Goal: Task Accomplishment & Management: Manage account settings

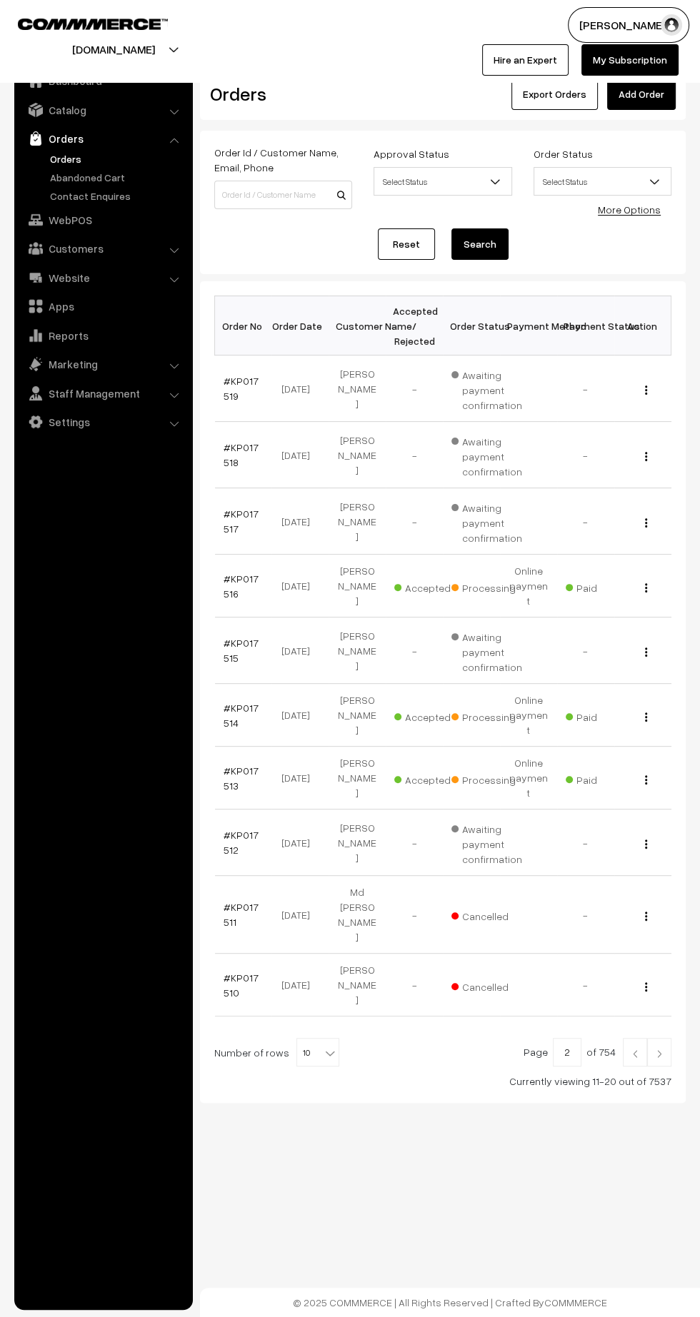
click at [659, 1050] on img at bounding box center [659, 1054] width 13 height 9
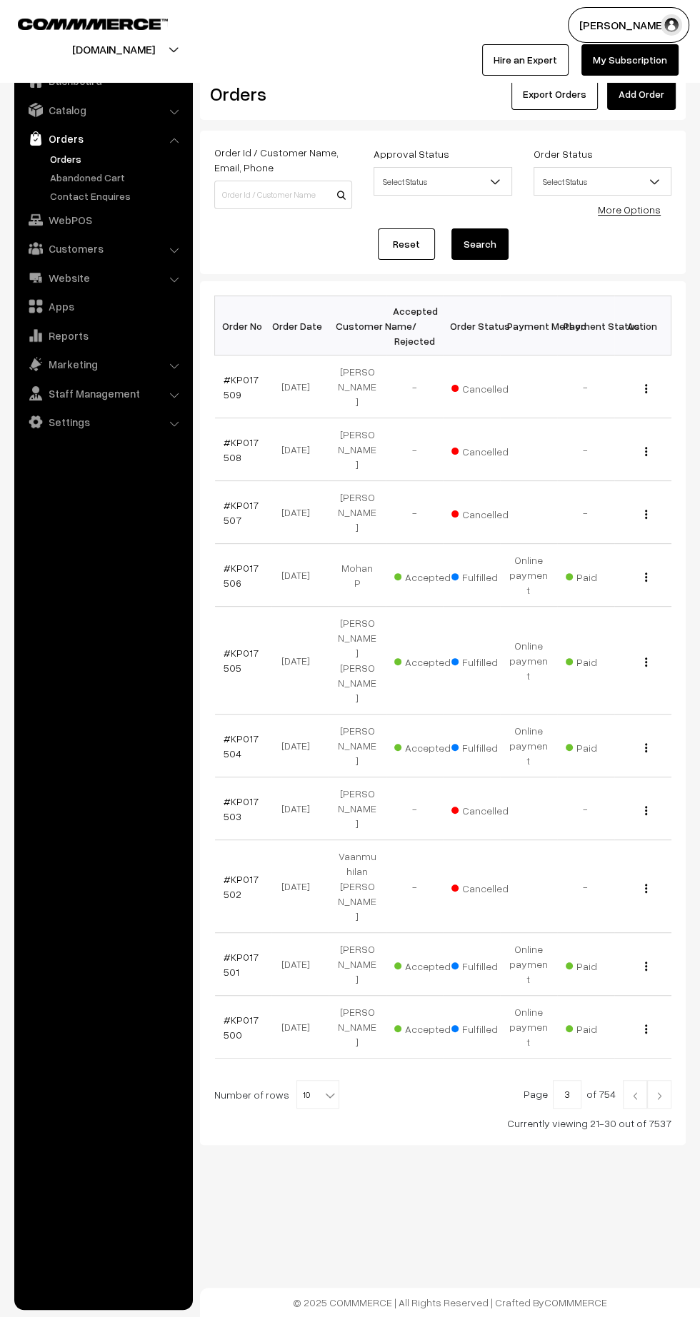
click at [242, 951] on link "#KP017501" at bounding box center [240, 964] width 35 height 27
click at [54, 157] on link "Orders" at bounding box center [116, 158] width 141 height 15
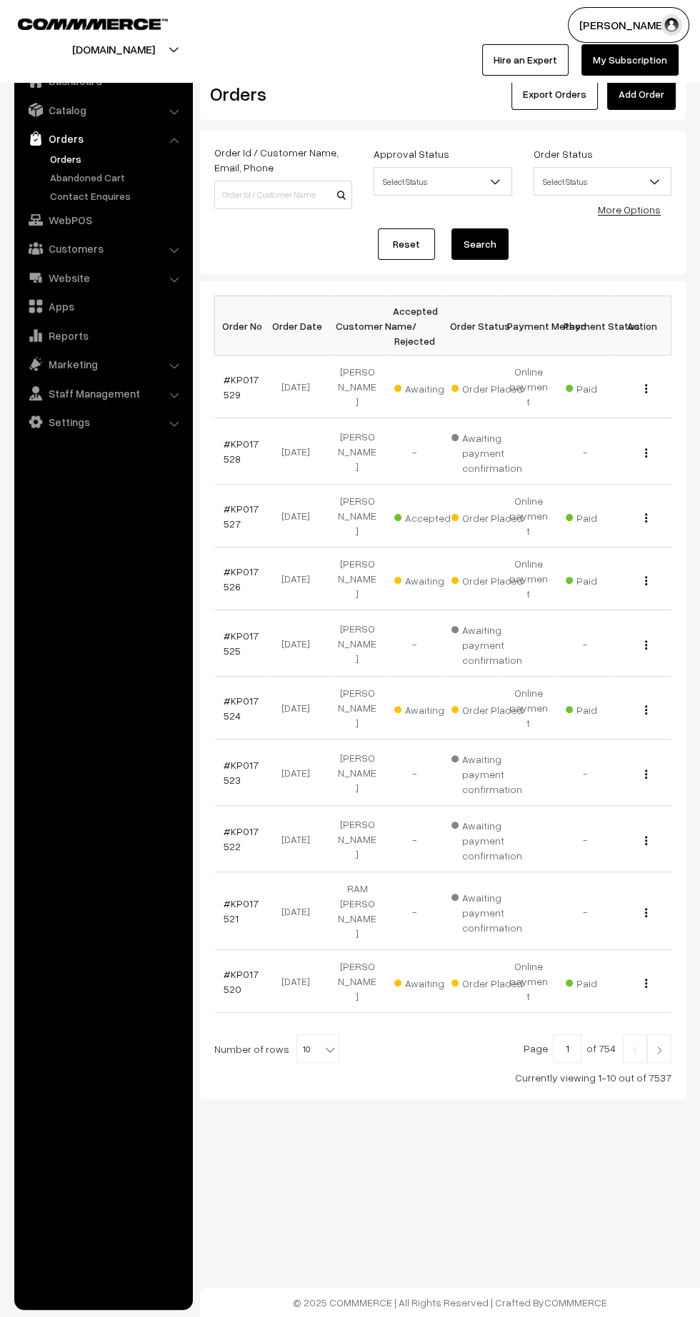
click at [239, 376] on link "#KP017529" at bounding box center [240, 386] width 35 height 27
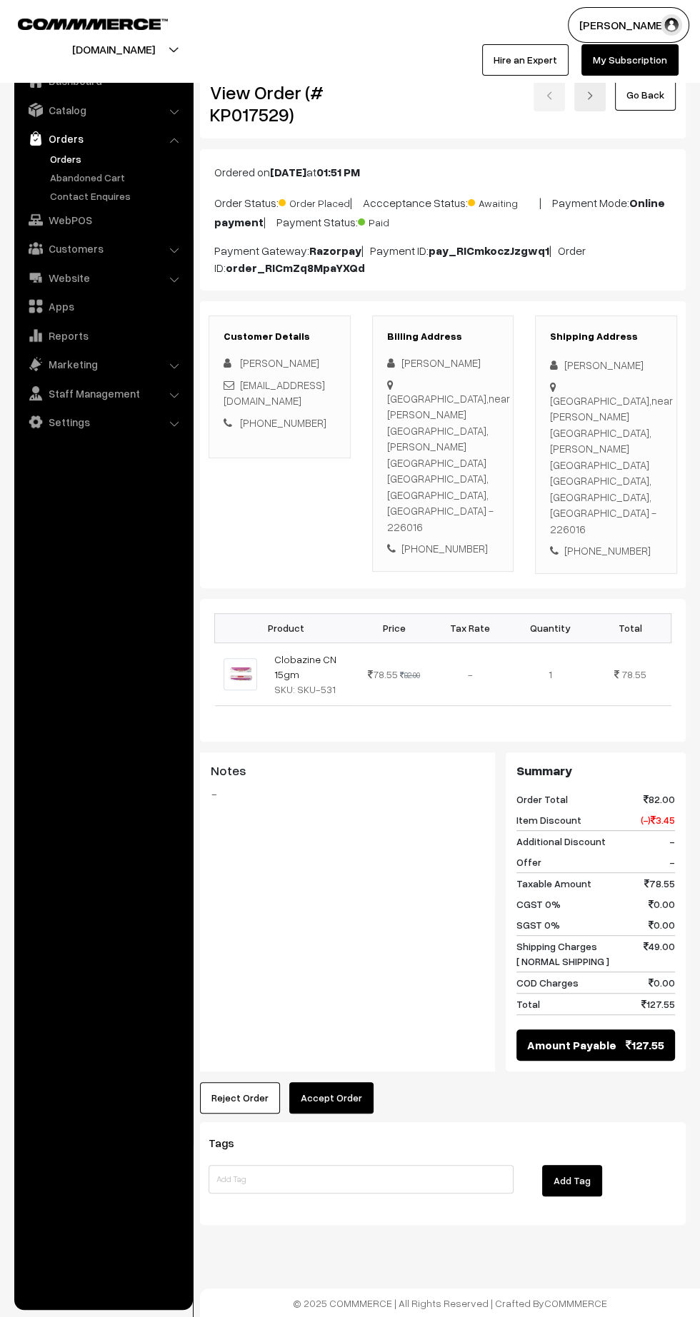
click at [341, 1082] on button "Accept Order" at bounding box center [331, 1097] width 84 height 31
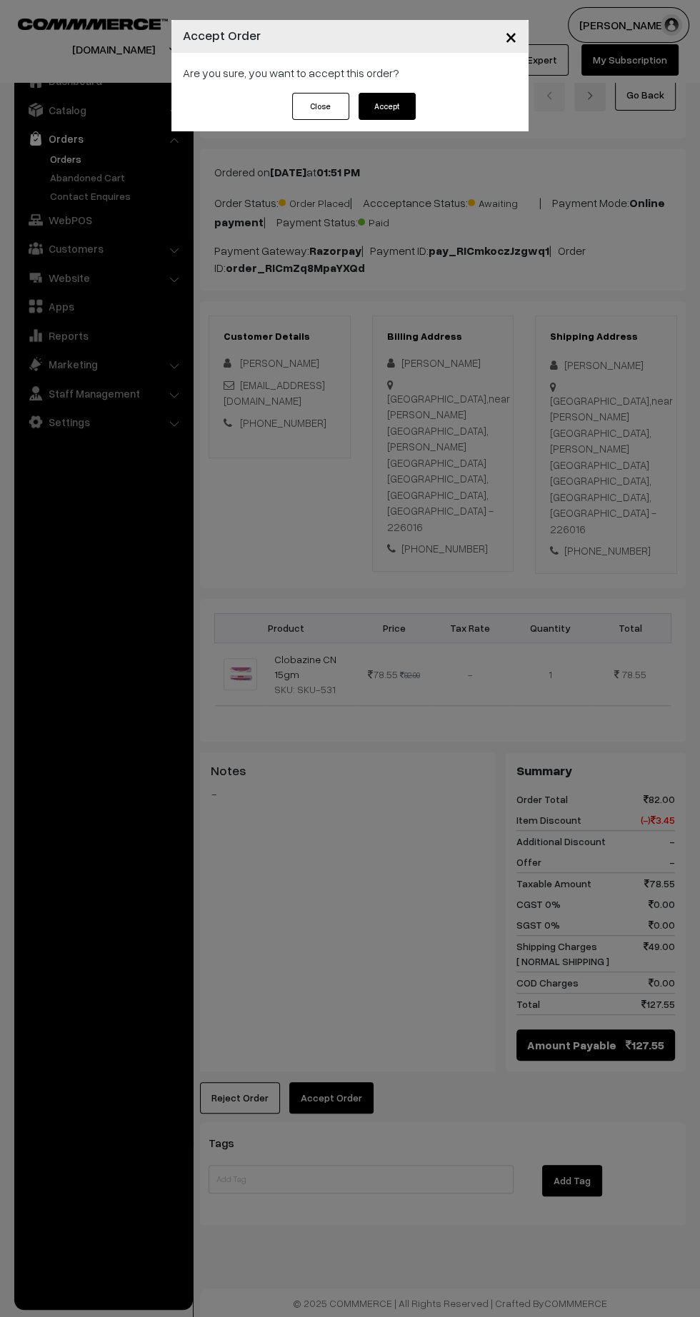
click at [406, 105] on button "Accept" at bounding box center [386, 106] width 57 height 27
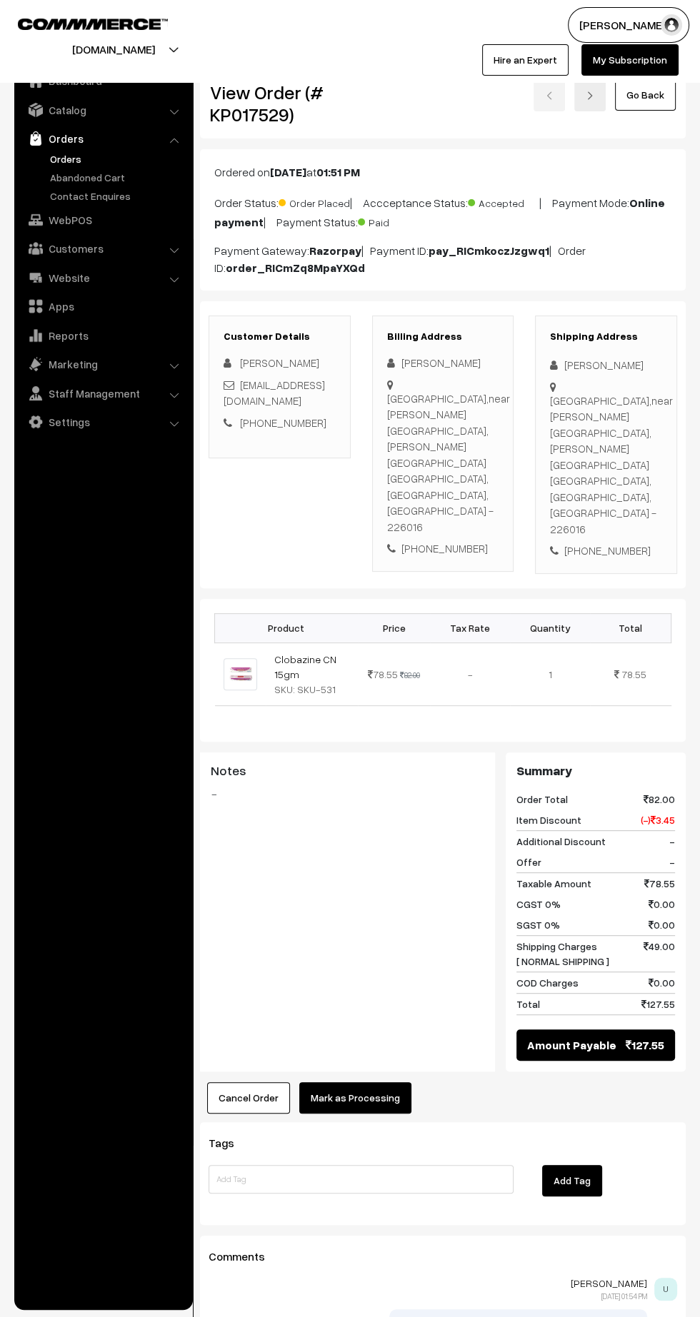
click at [366, 1082] on button "Mark as Processing" at bounding box center [355, 1097] width 112 height 31
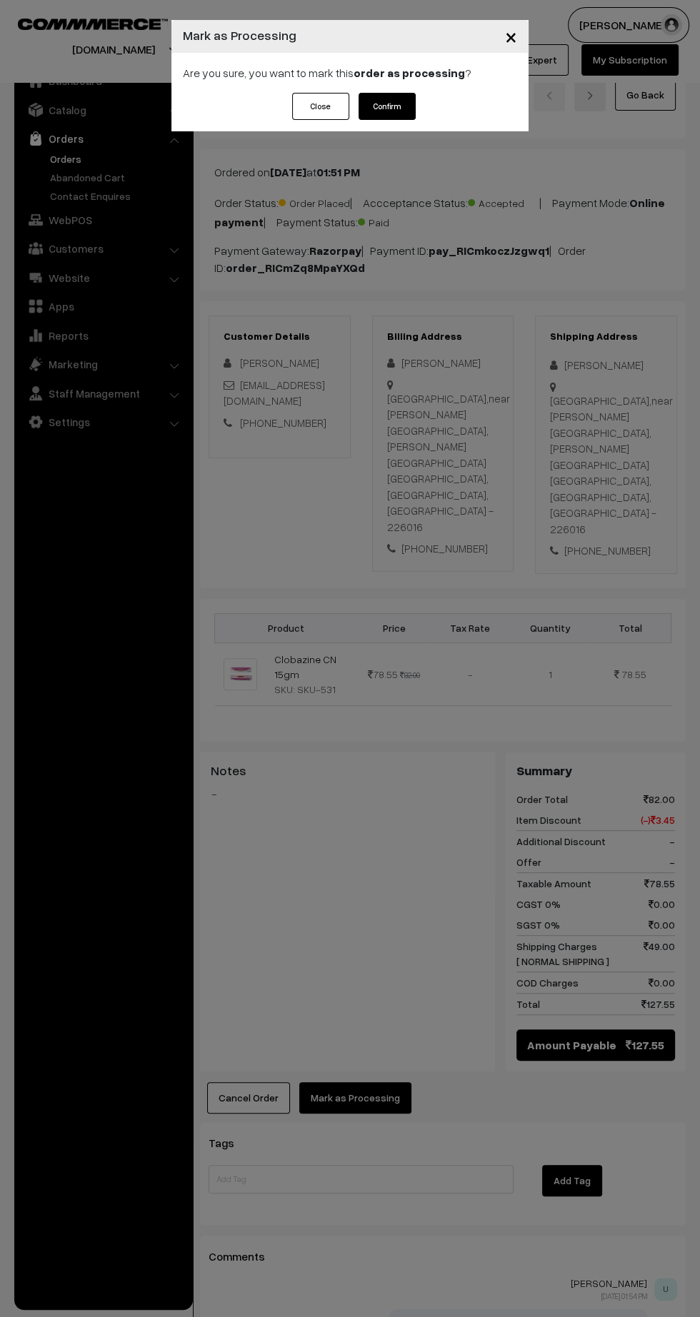
click at [388, 106] on button "Confirm" at bounding box center [386, 106] width 57 height 27
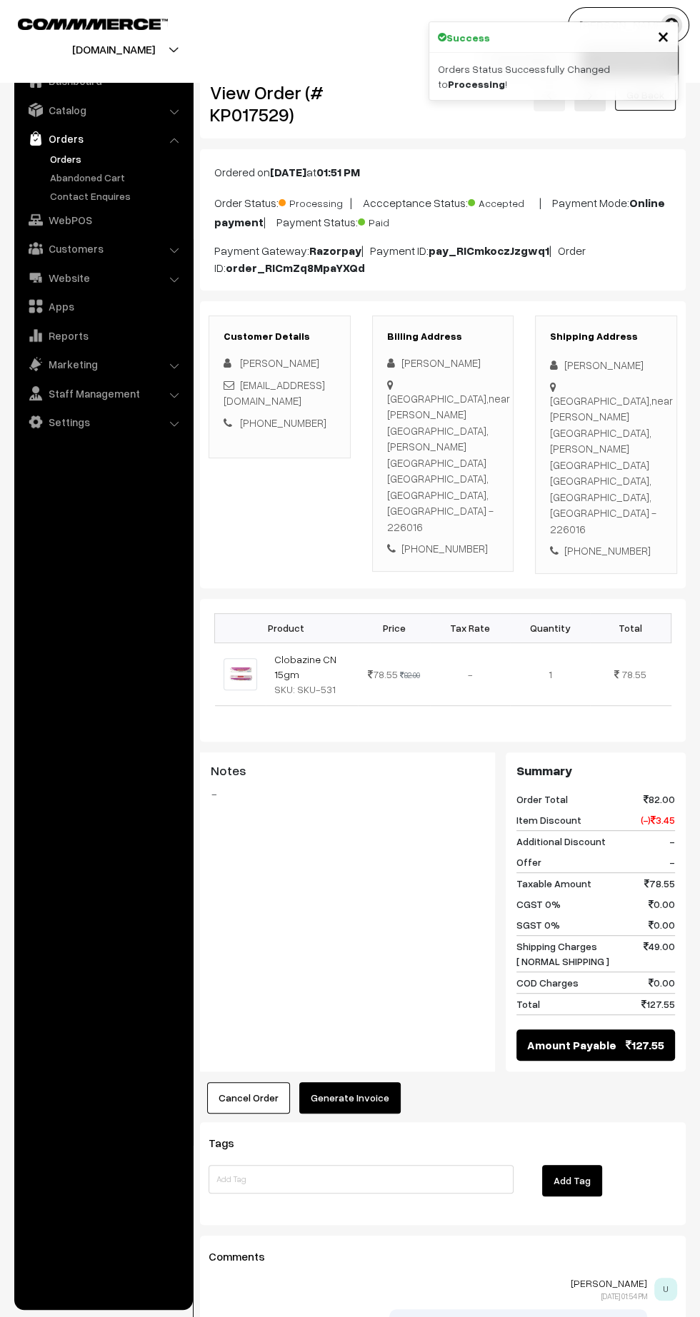
click at [362, 1082] on button "Generate Invoice" at bounding box center [349, 1097] width 101 height 31
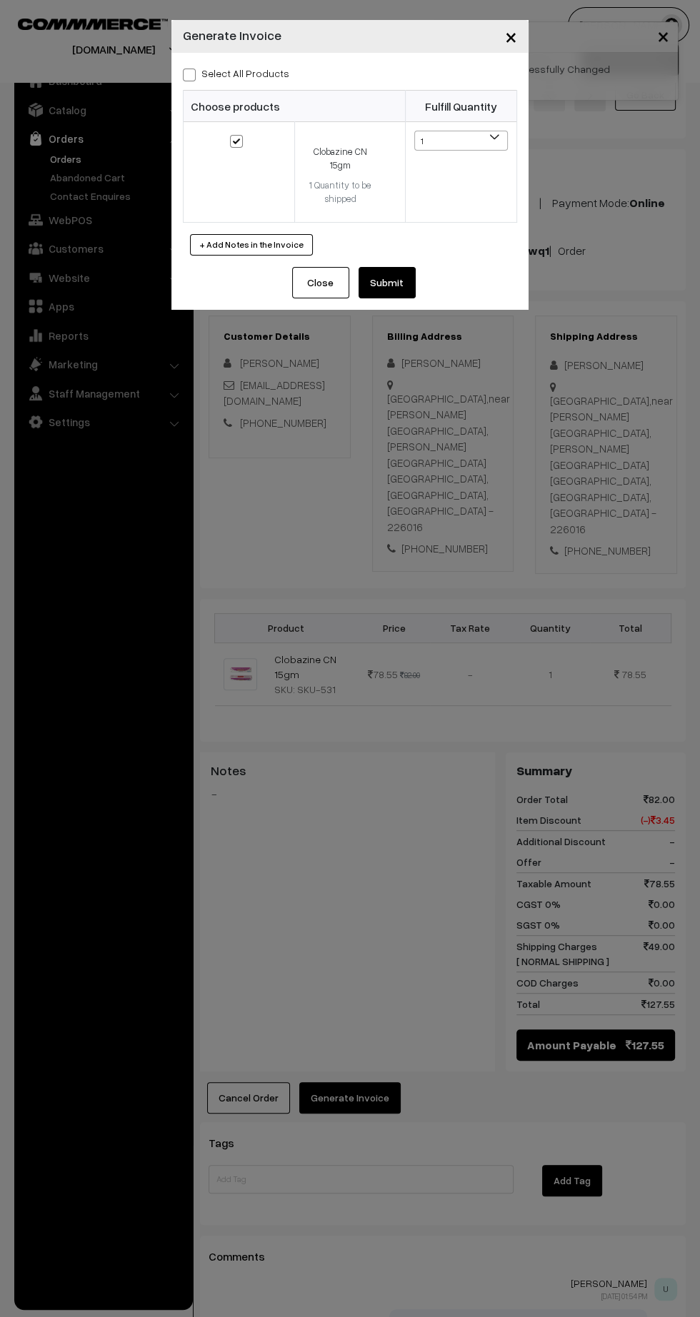
click at [397, 281] on button "Submit" at bounding box center [386, 282] width 57 height 31
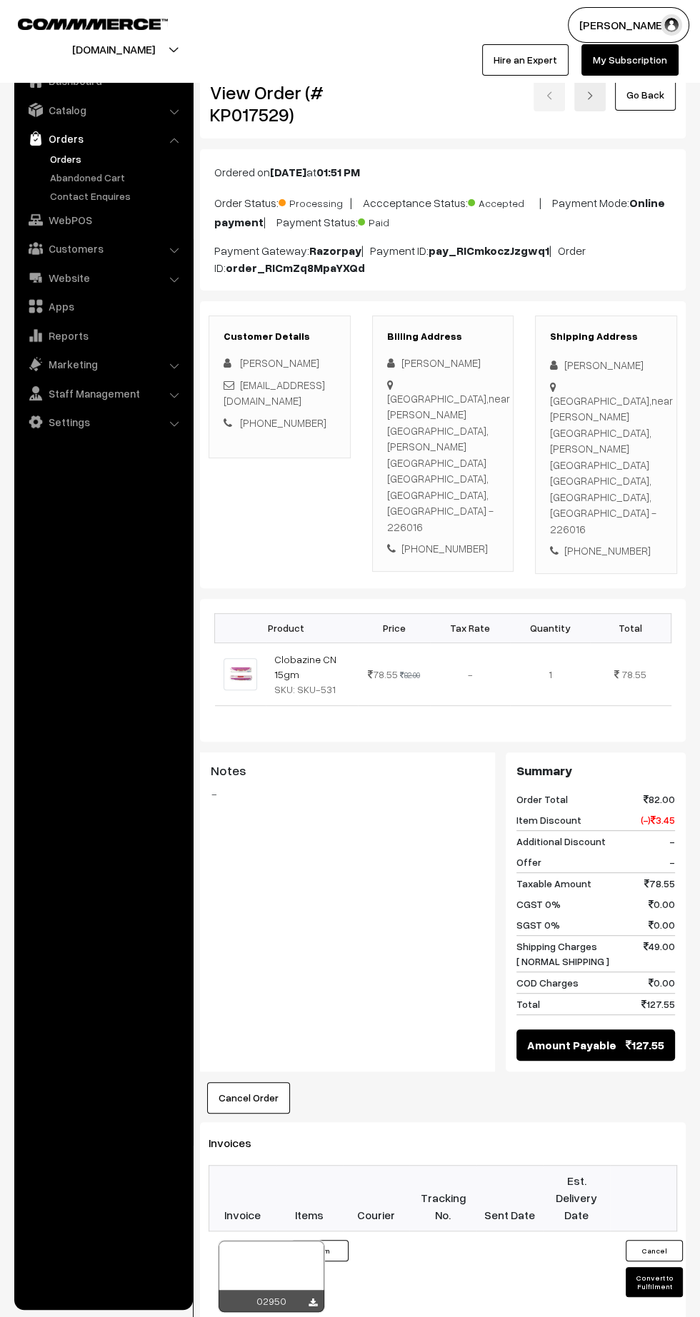
click at [312, 1299] on icon at bounding box center [312, 1303] width 9 height 9
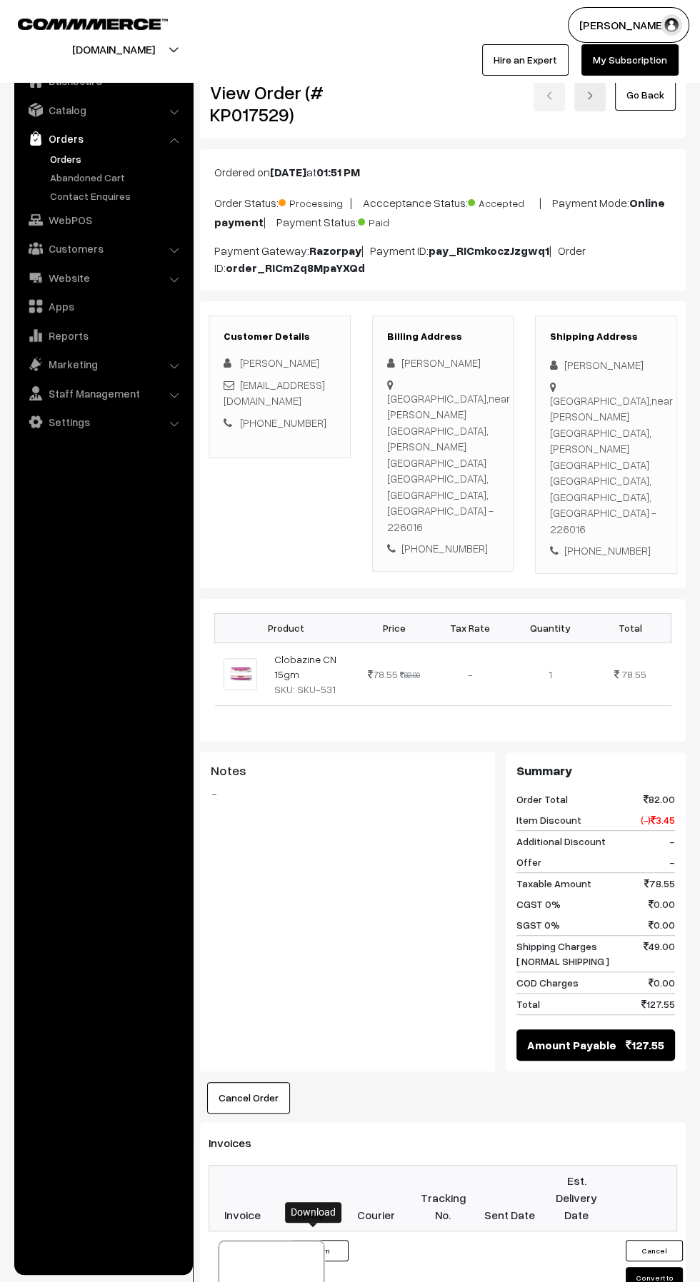
click at [64, 153] on link "Orders" at bounding box center [116, 158] width 141 height 15
click at [69, 162] on link "Orders" at bounding box center [116, 158] width 141 height 15
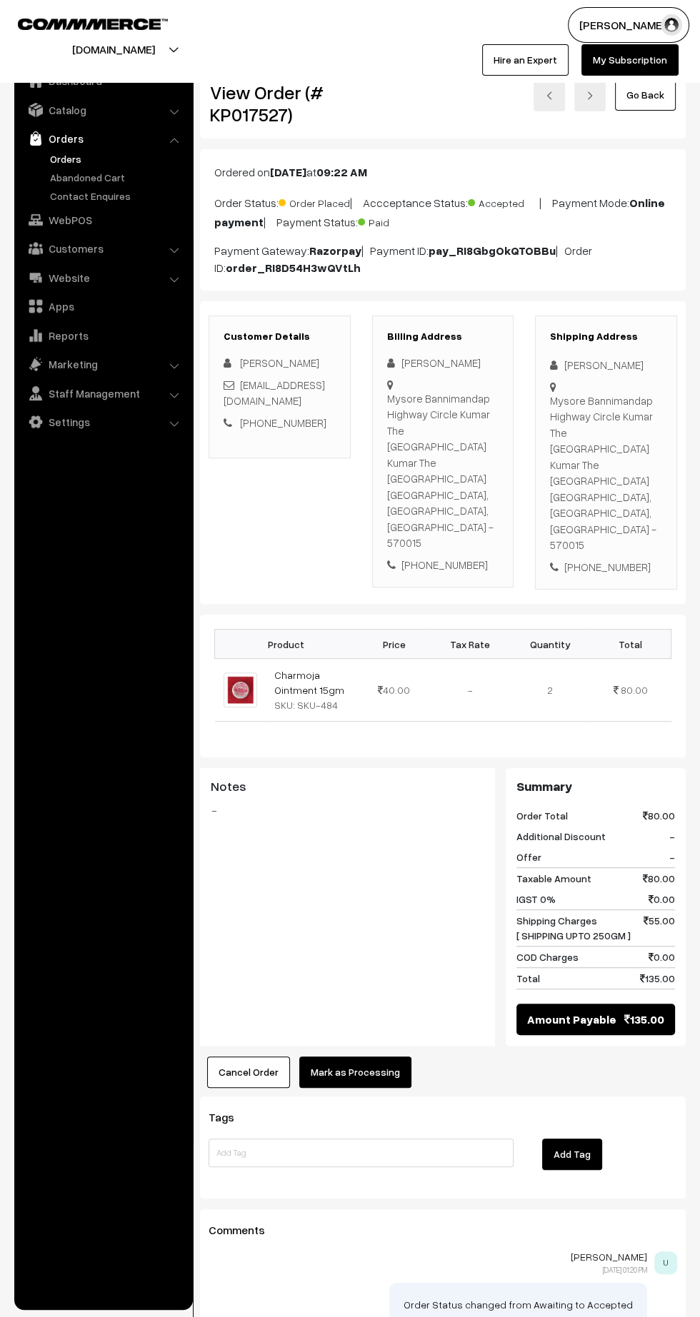
click at [378, 1057] on button "Mark as Processing" at bounding box center [355, 1072] width 112 height 31
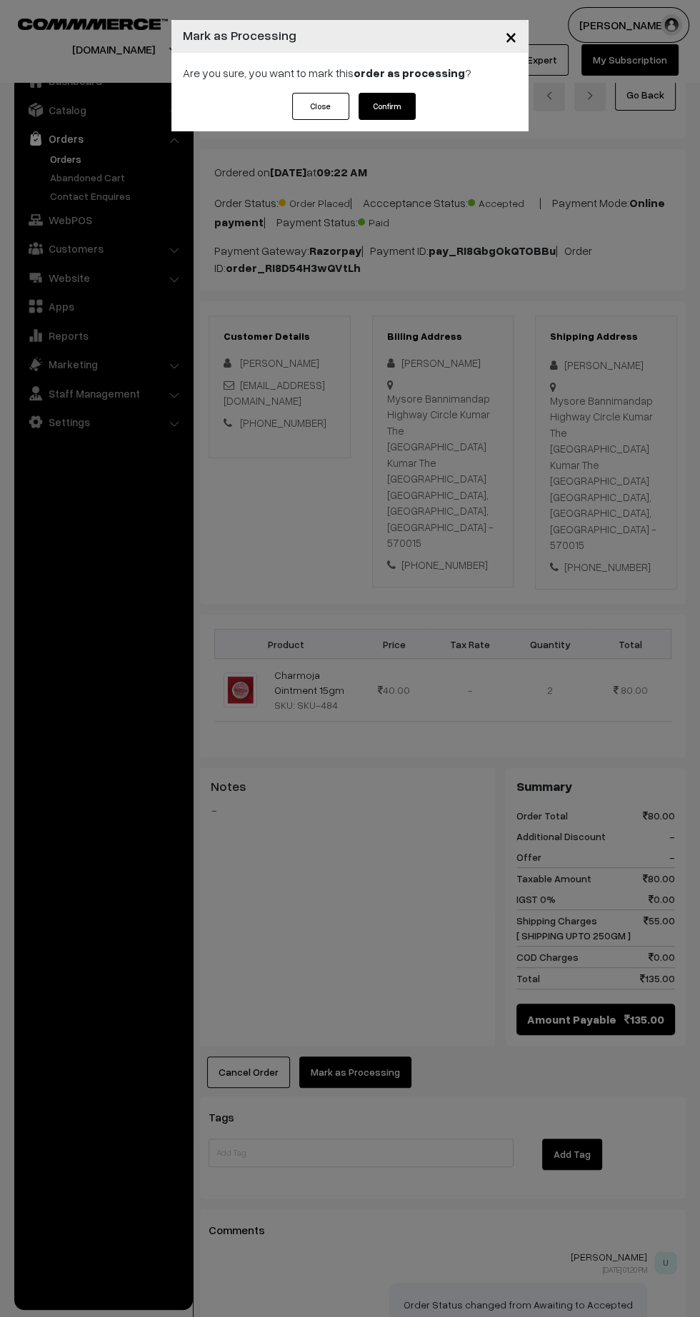
click at [403, 113] on button "Confirm" at bounding box center [386, 106] width 57 height 27
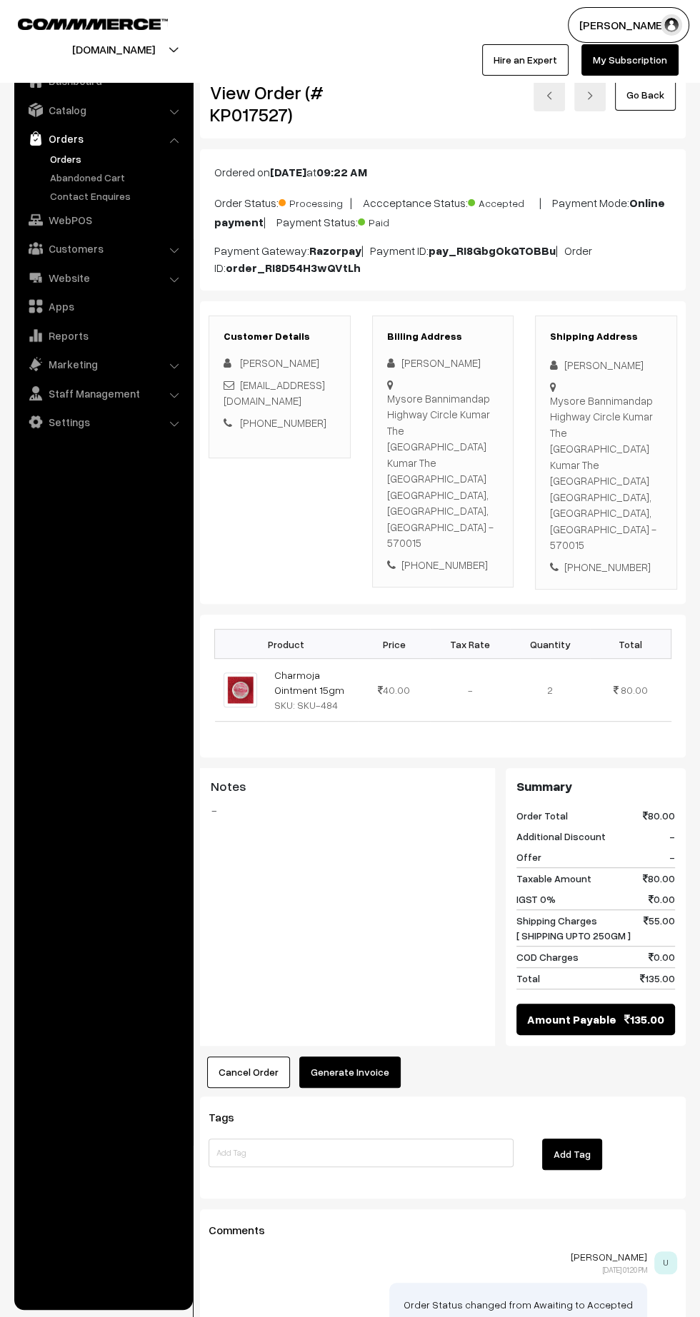
click at [381, 1061] on button "Generate Invoice" at bounding box center [349, 1072] width 101 height 31
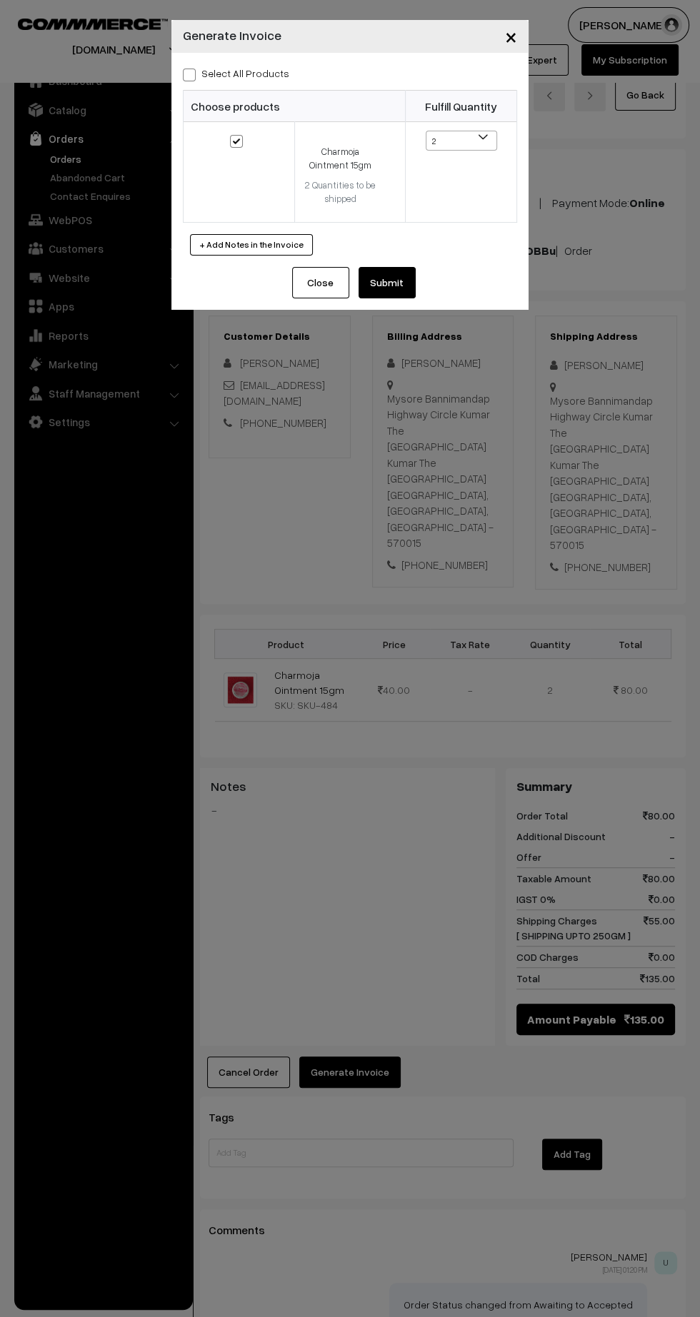
click at [392, 282] on button "Submit" at bounding box center [386, 282] width 57 height 31
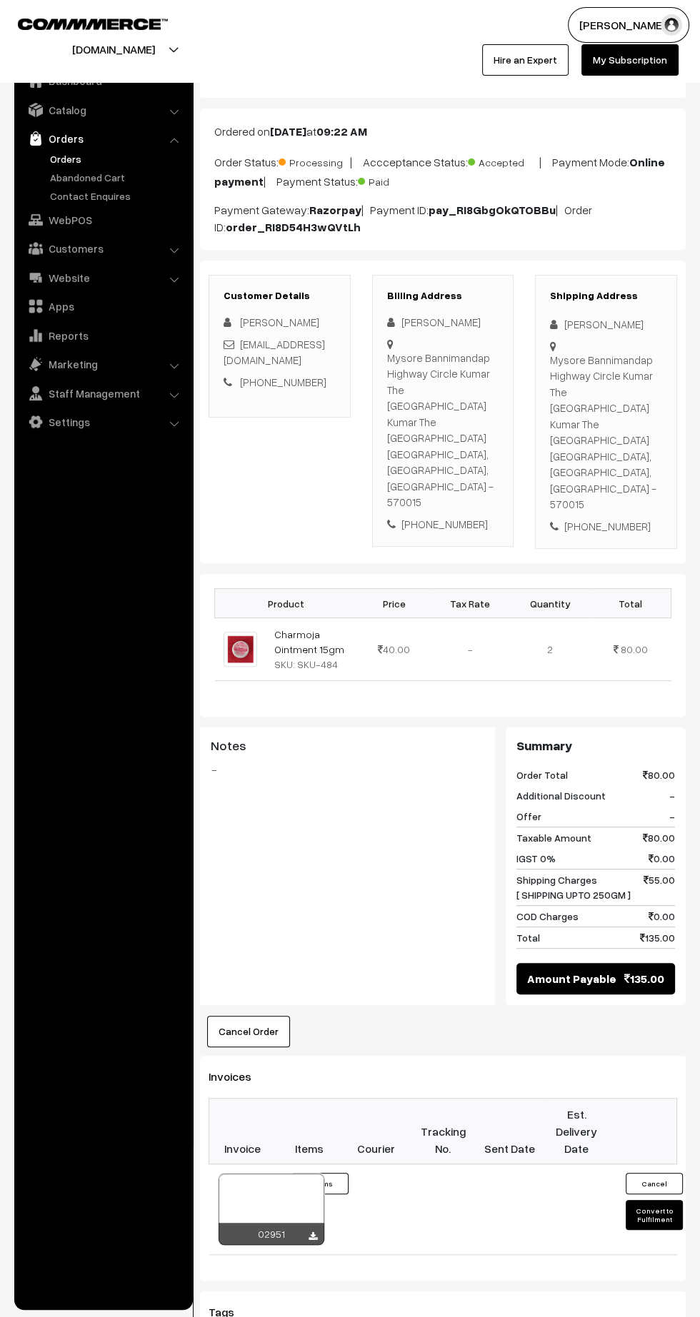
scroll to position [47, 0]
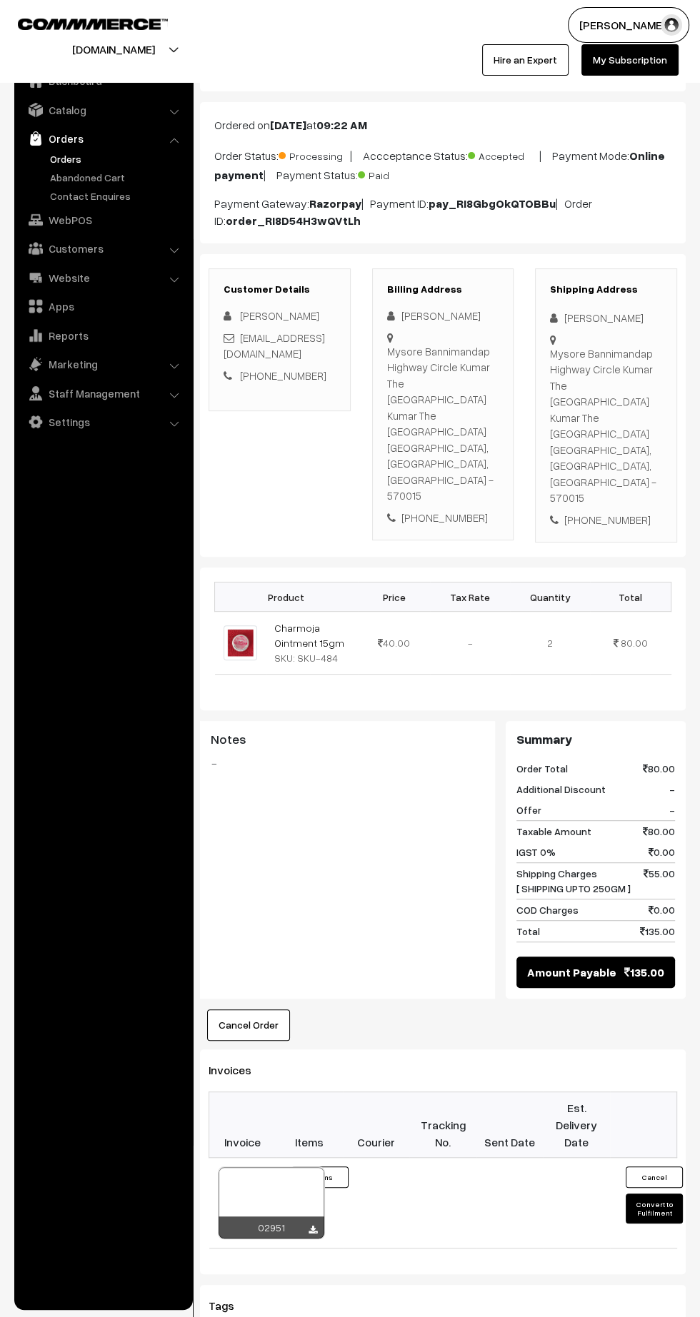
click at [311, 1226] on icon at bounding box center [312, 1230] width 9 height 9
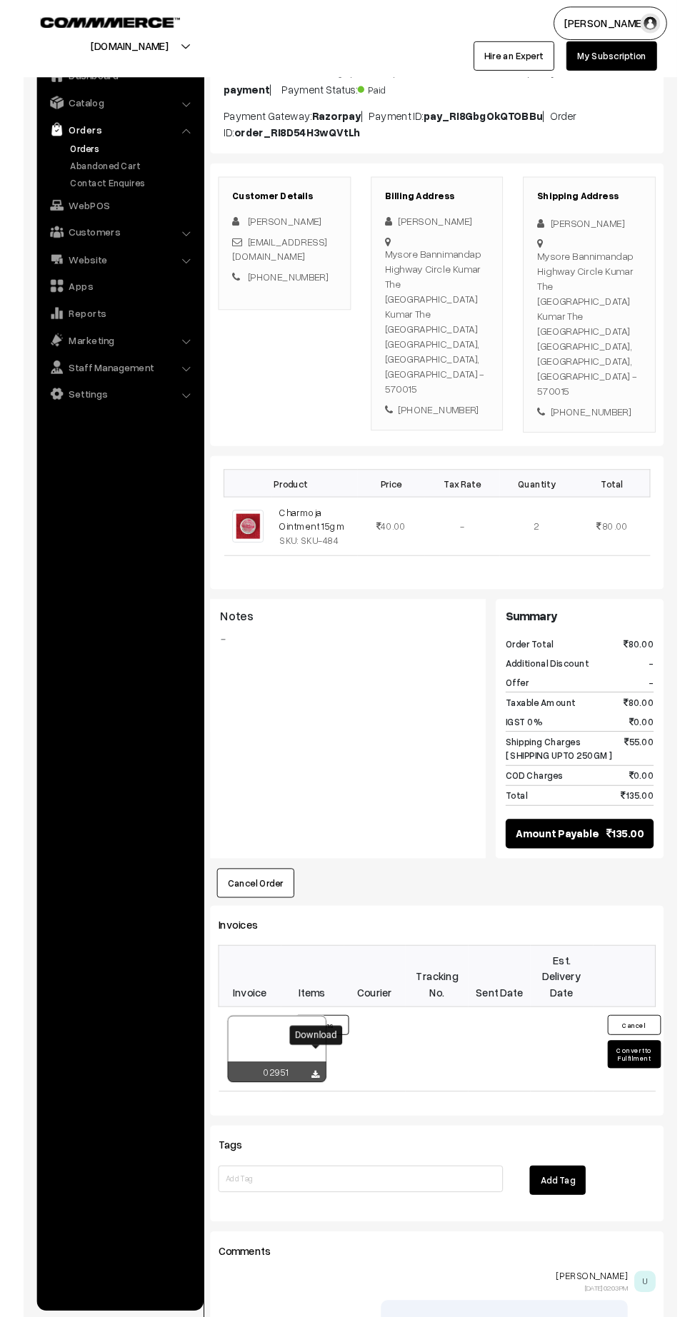
scroll to position [141, 0]
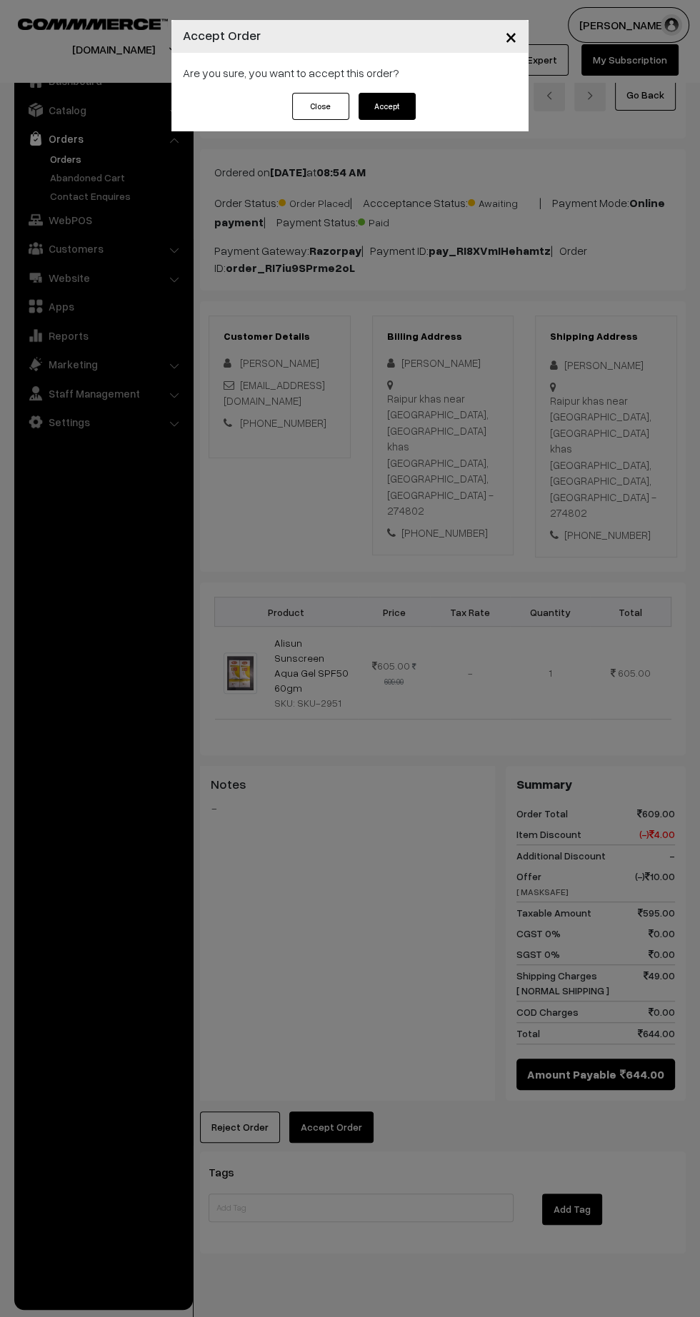
click at [369, 104] on button "Accept" at bounding box center [386, 106] width 57 height 27
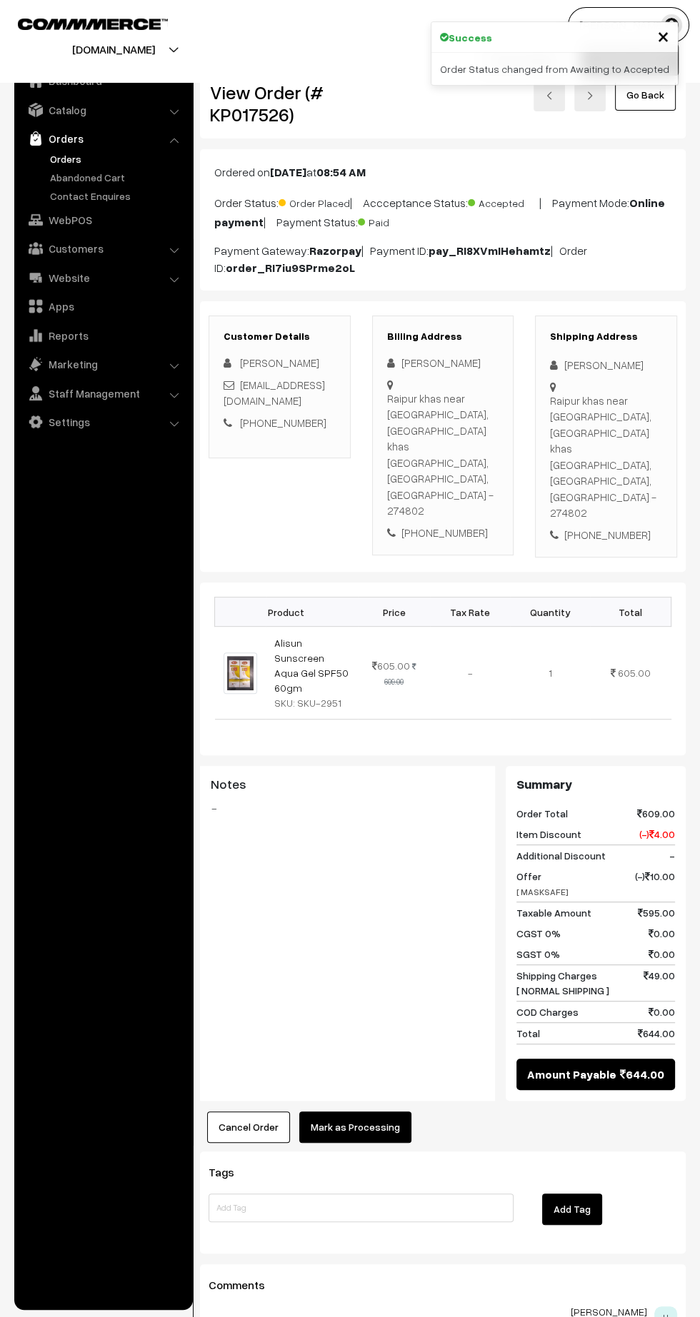
click at [389, 1112] on button "Mark as Processing" at bounding box center [355, 1127] width 112 height 31
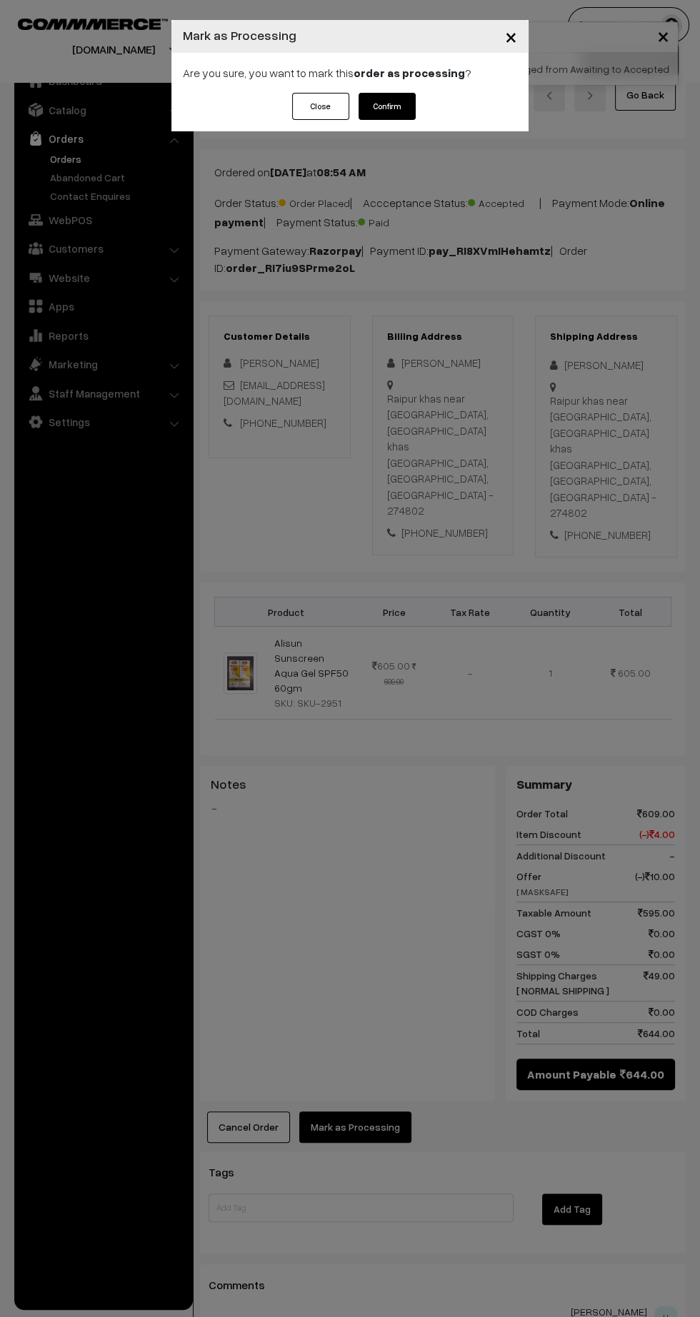
click at [401, 100] on button "Confirm" at bounding box center [386, 106] width 57 height 27
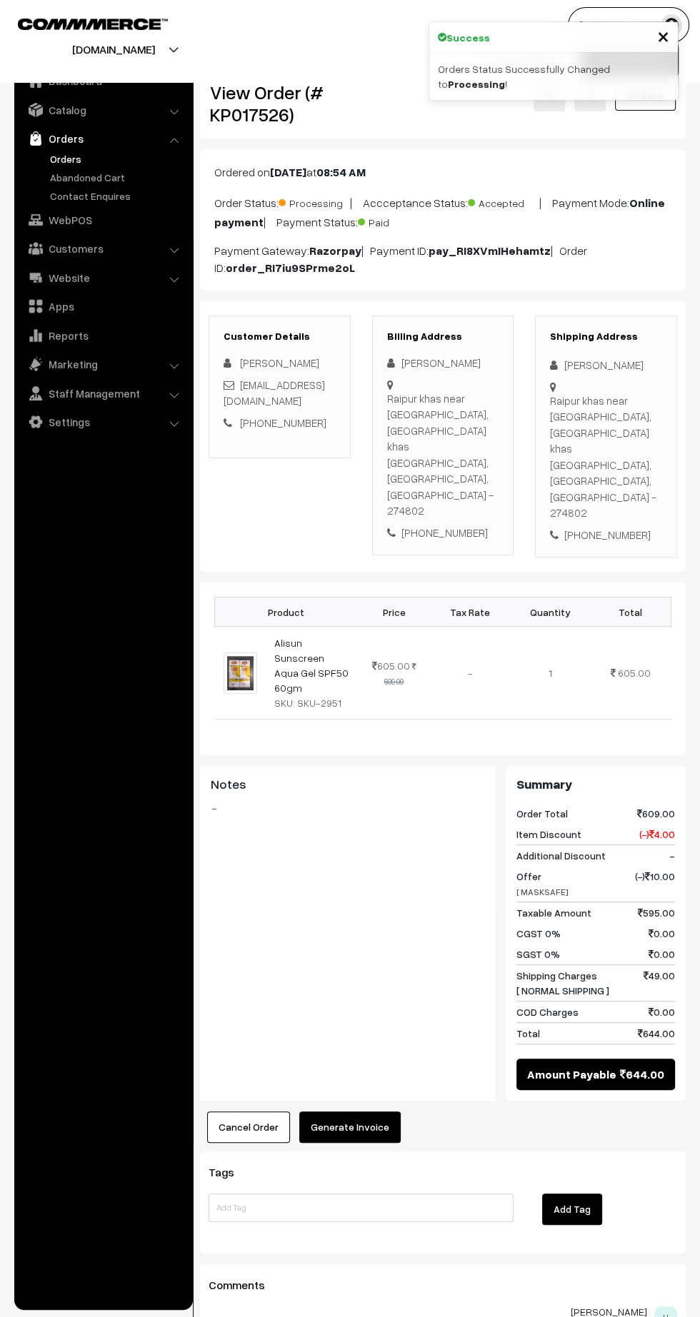
click at [344, 1112] on button "Generate Invoice" at bounding box center [349, 1127] width 101 height 31
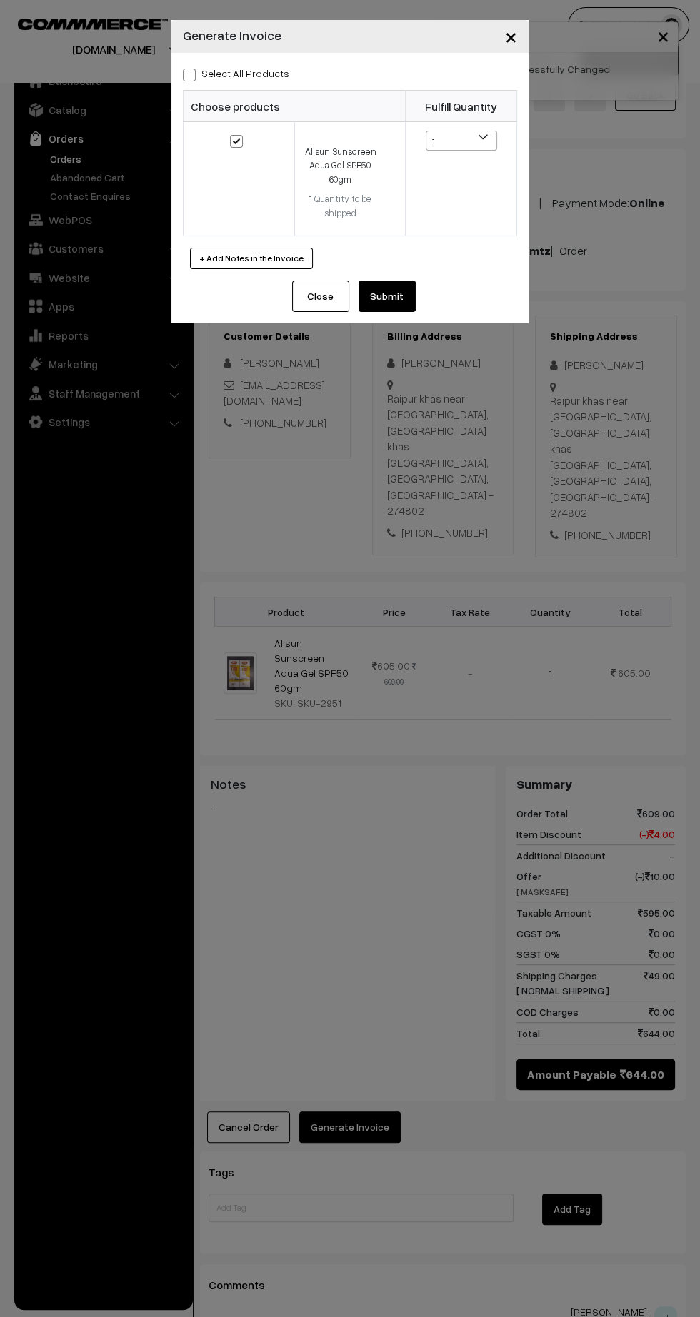
click at [412, 293] on button "Submit" at bounding box center [386, 296] width 57 height 31
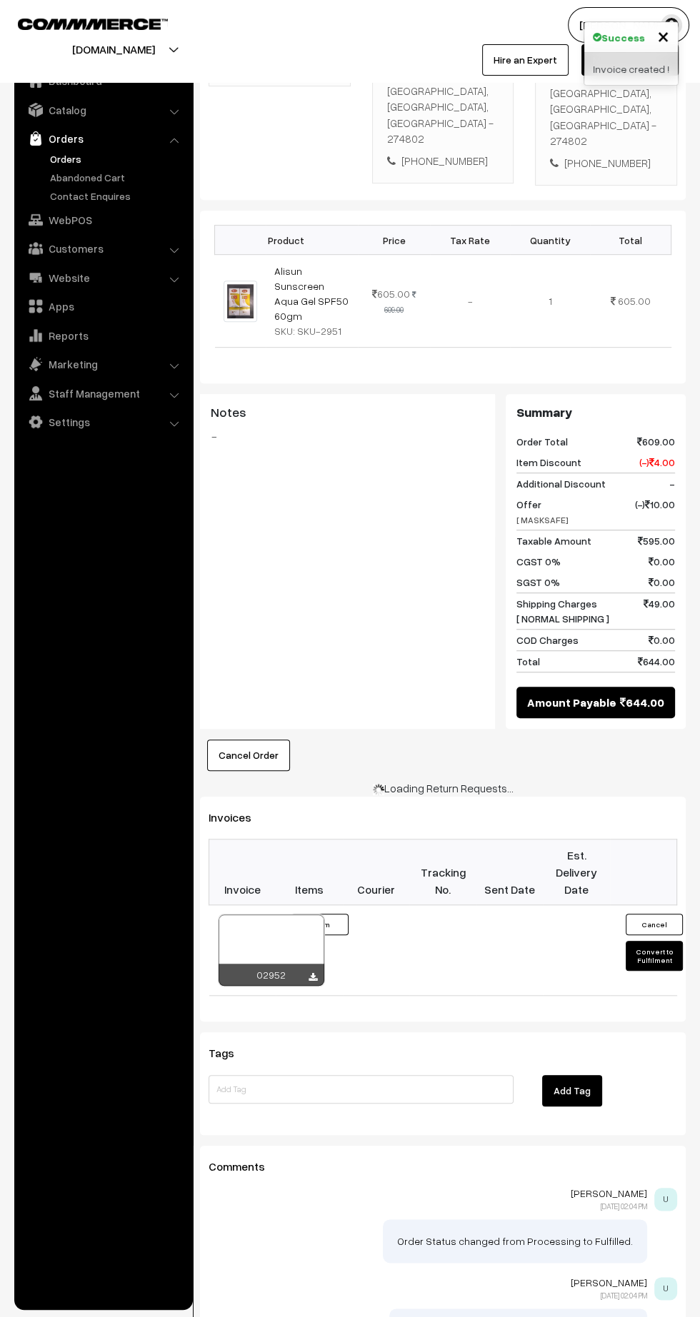
scroll to position [375, 0]
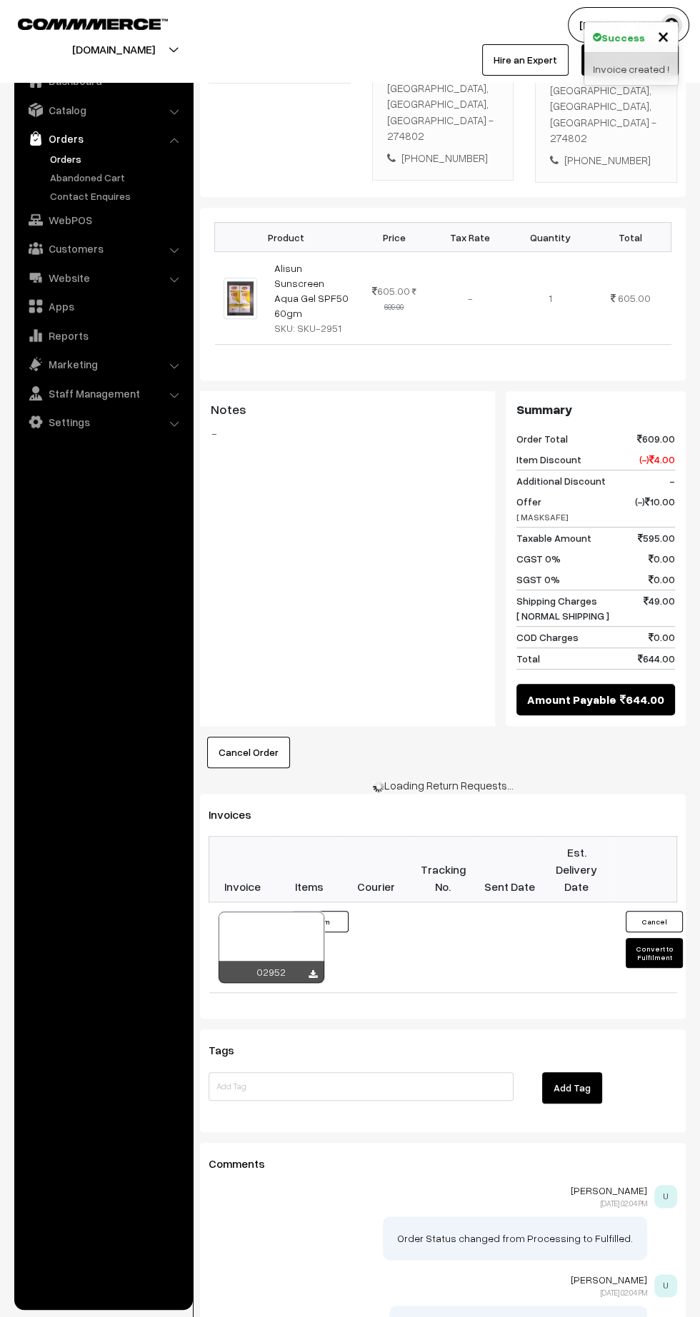
click at [308, 970] on icon at bounding box center [312, 974] width 9 height 9
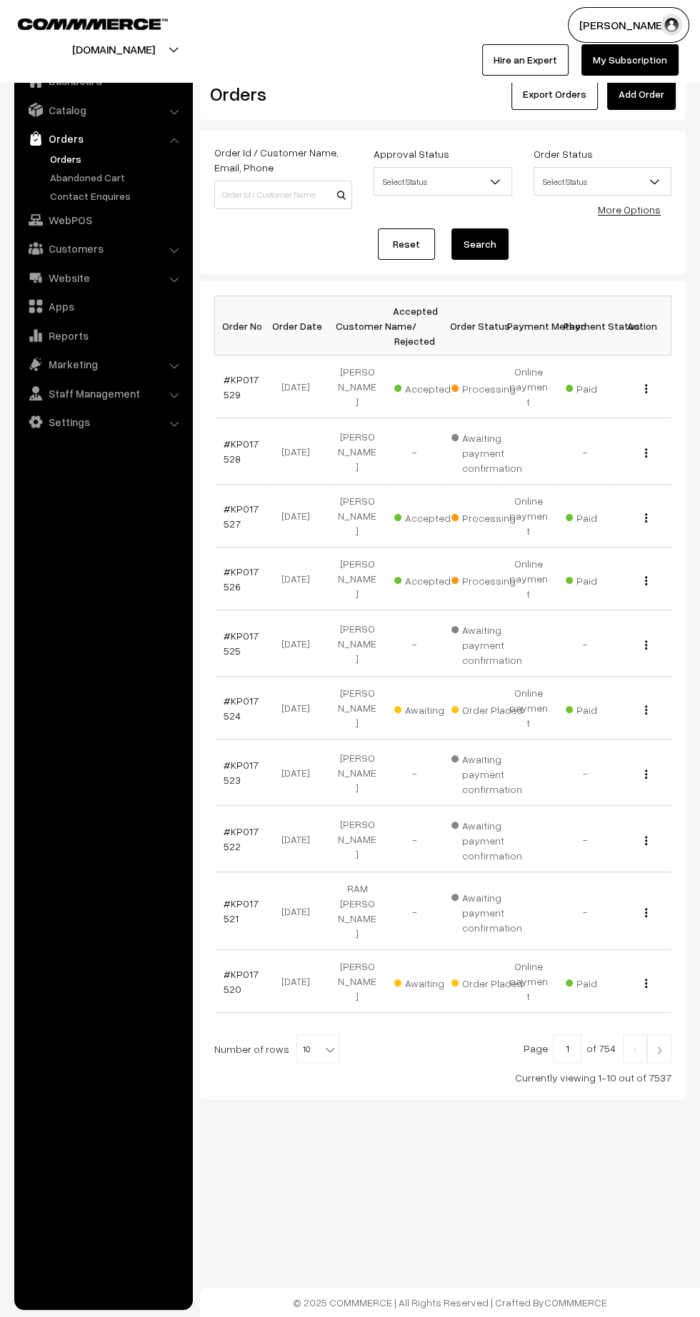
click at [245, 695] on link "#KP017524" at bounding box center [240, 708] width 35 height 27
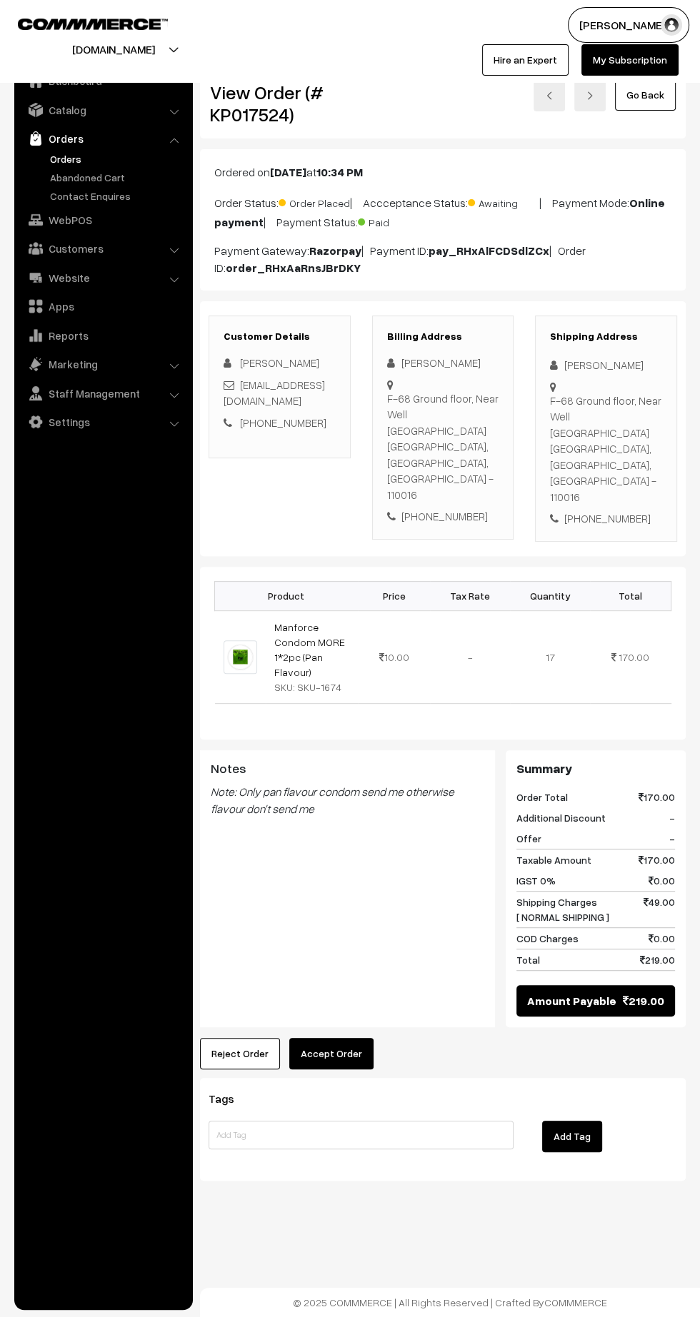
click at [355, 1038] on button "Accept Order" at bounding box center [331, 1053] width 84 height 31
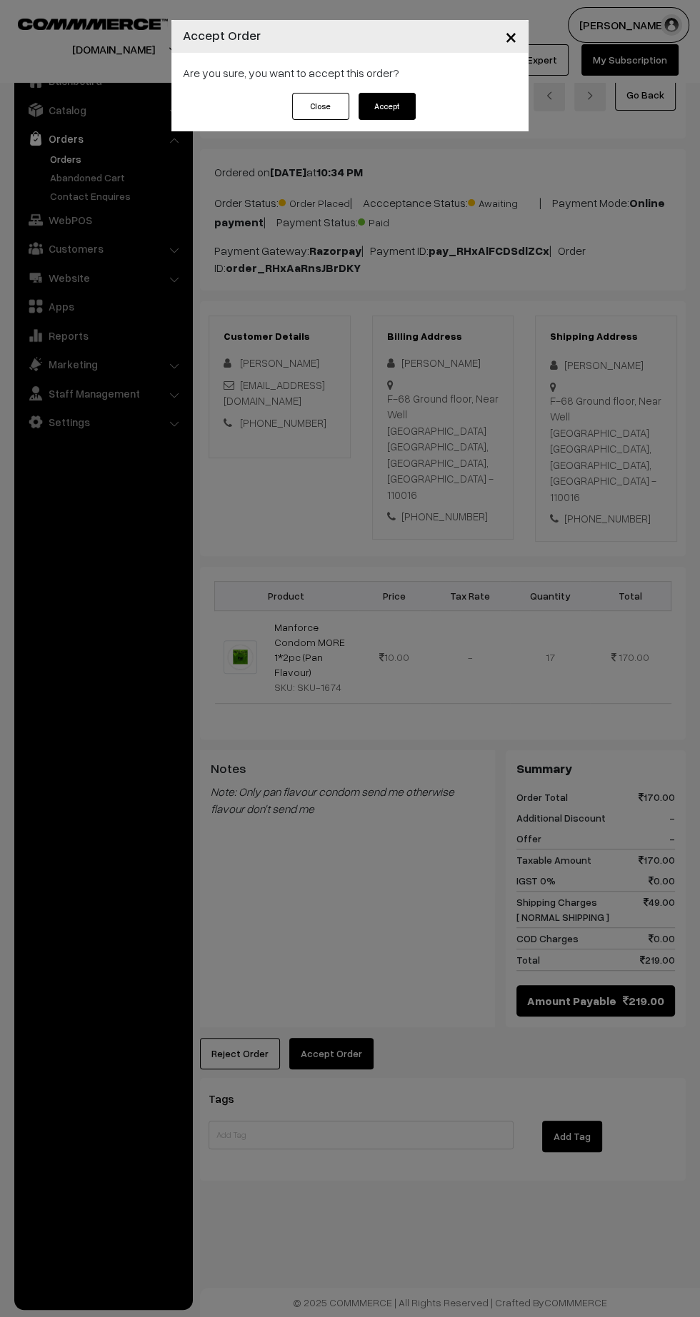
click at [406, 106] on button "Accept" at bounding box center [386, 106] width 57 height 27
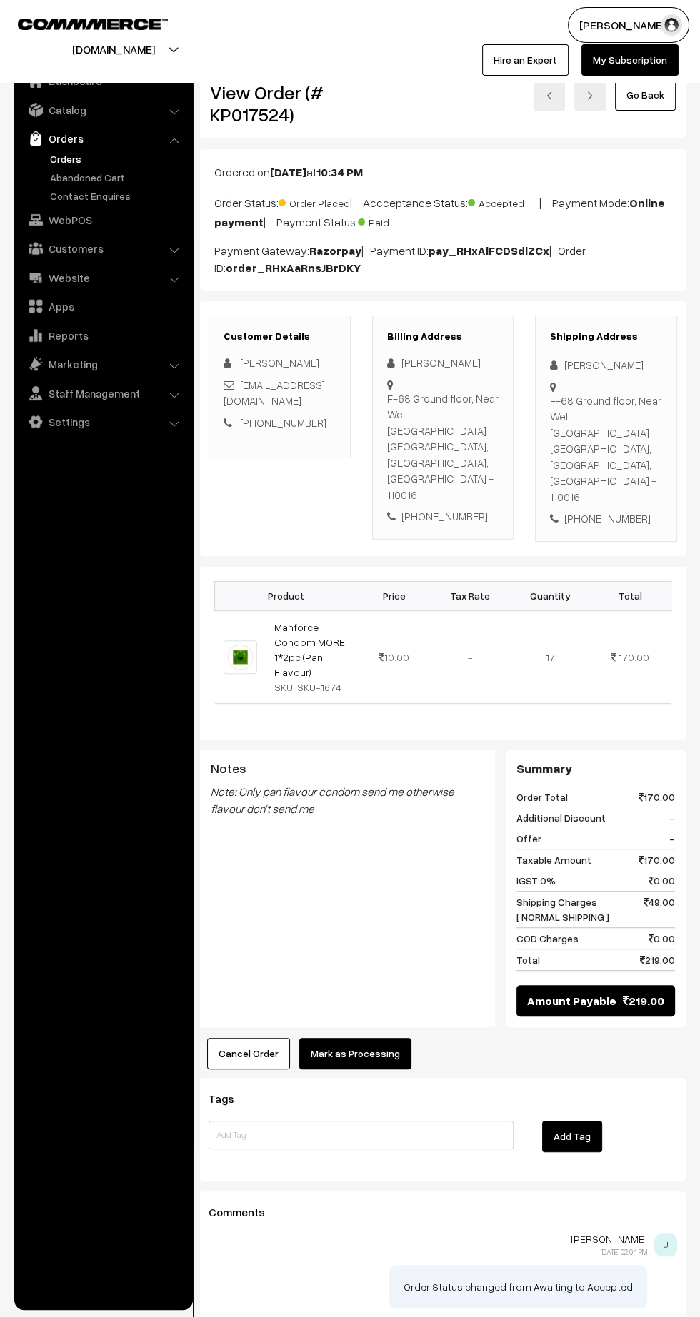
click at [371, 1038] on button "Mark as Processing" at bounding box center [355, 1053] width 112 height 31
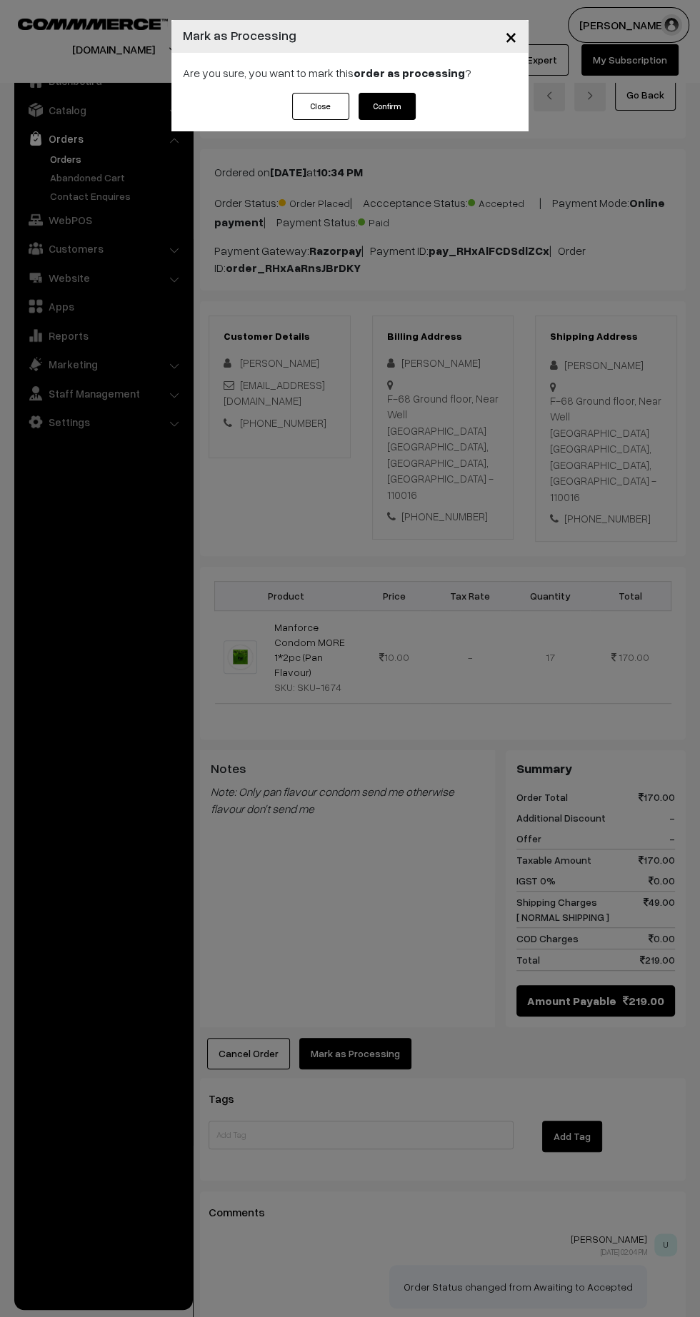
click at [398, 110] on button "Confirm" at bounding box center [386, 106] width 57 height 27
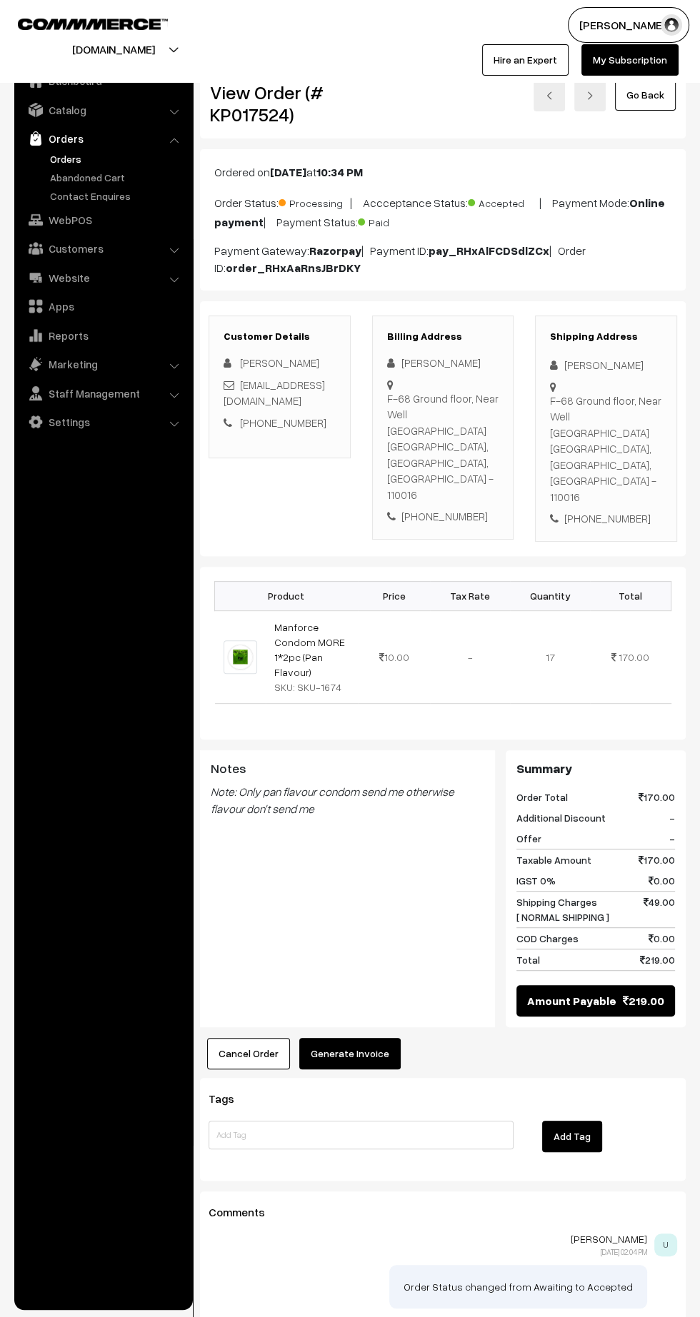
click at [374, 1038] on button "Generate Invoice" at bounding box center [349, 1053] width 101 height 31
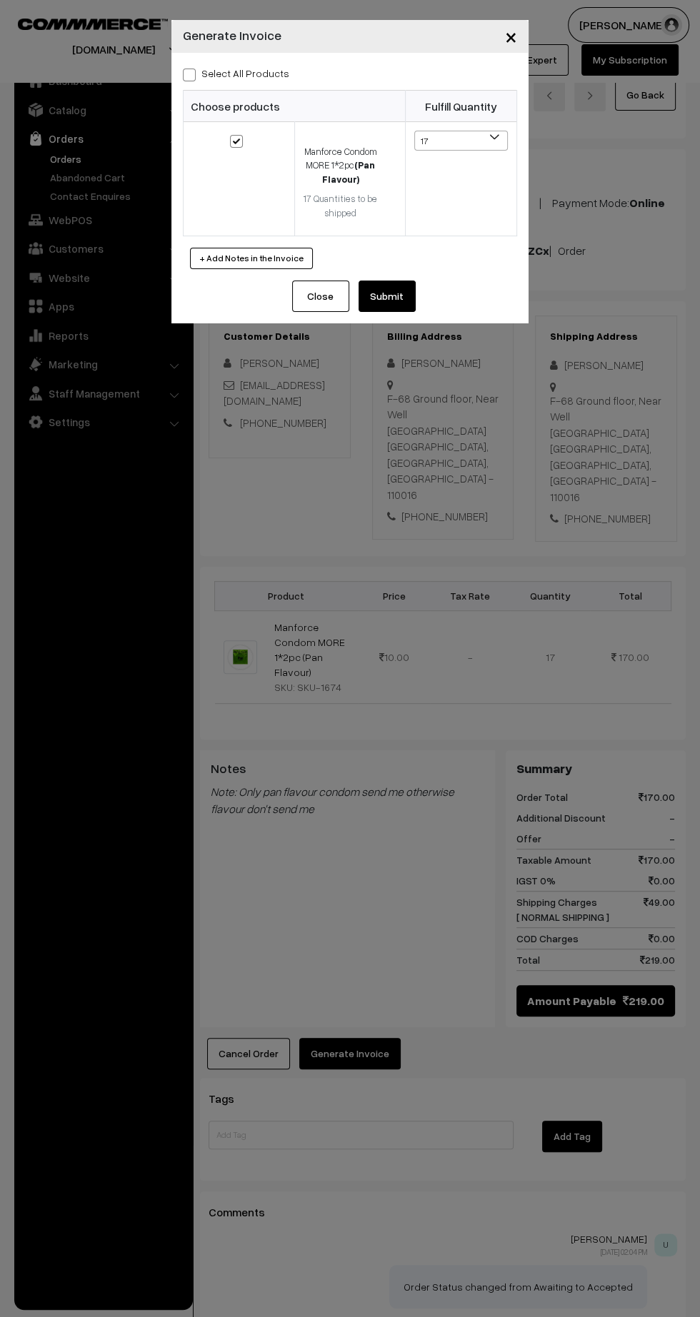
click at [413, 301] on button "Submit" at bounding box center [386, 296] width 57 height 31
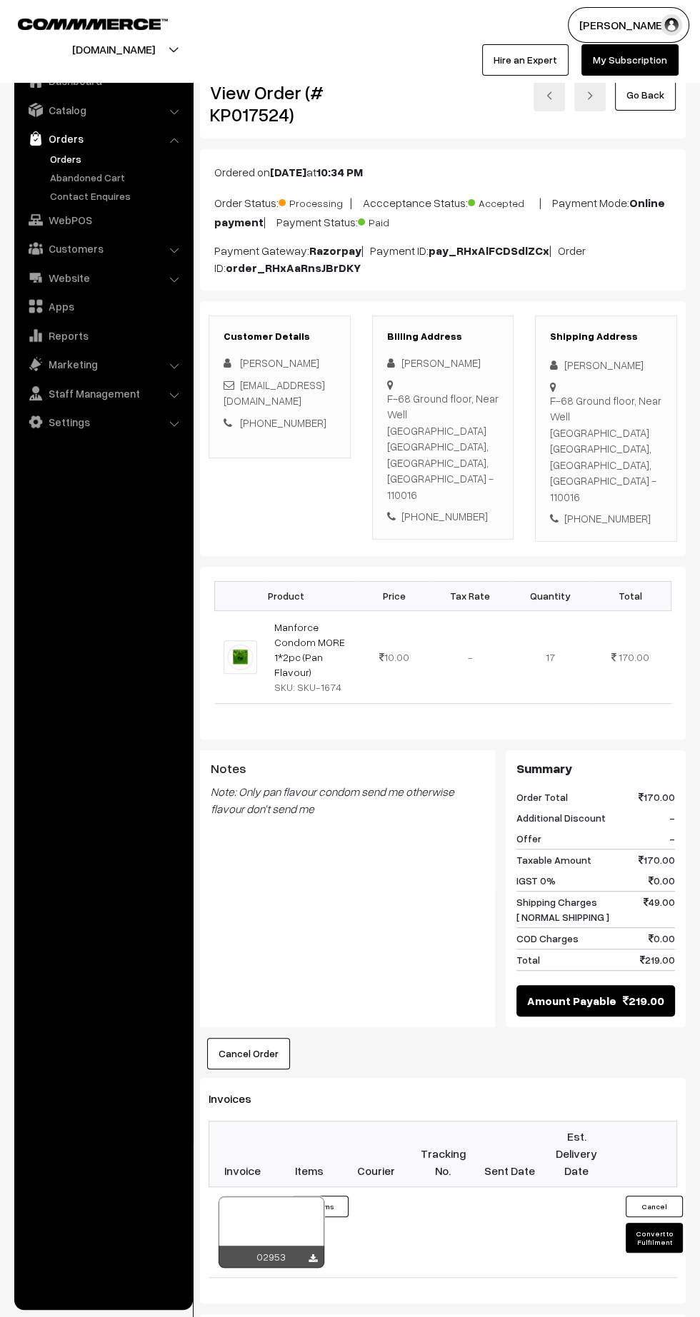
click at [313, 1252] on div at bounding box center [312, 1259] width 9 height 14
click at [312, 1255] on icon at bounding box center [312, 1259] width 9 height 9
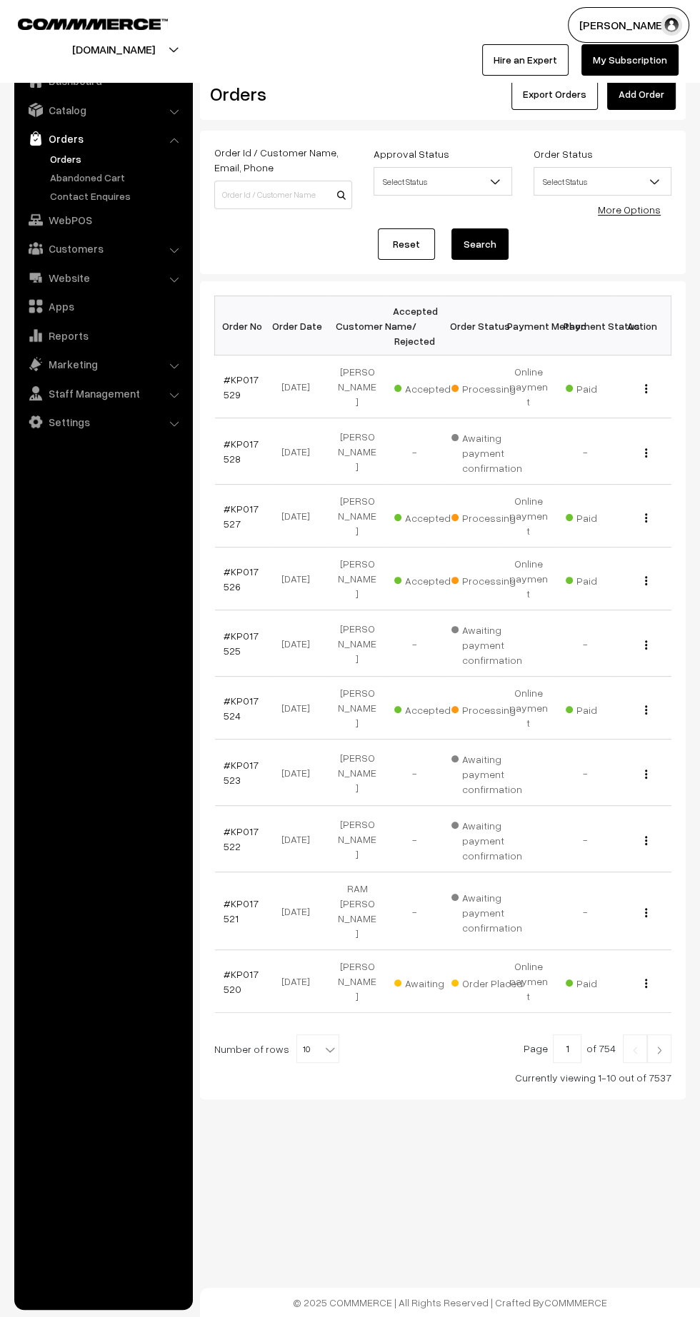
click at [228, 968] on link "#KP017520" at bounding box center [240, 981] width 35 height 27
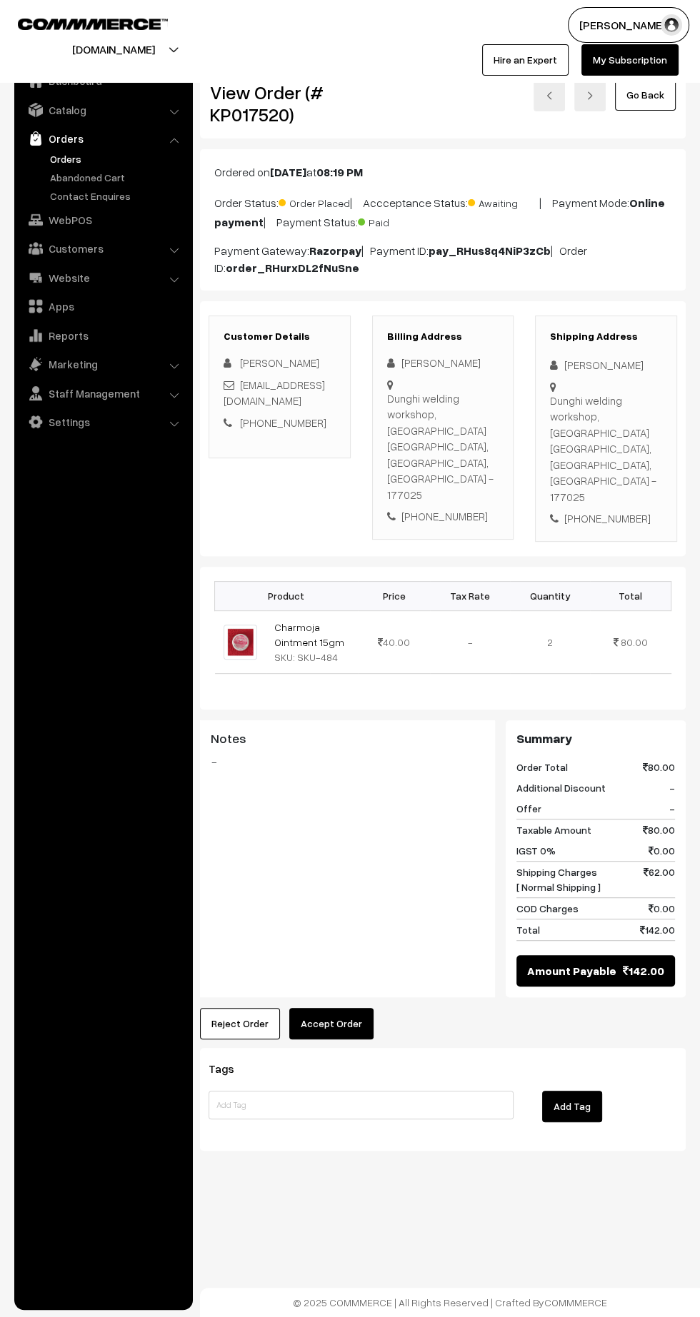
click at [326, 1008] on button "Accept Order" at bounding box center [331, 1023] width 84 height 31
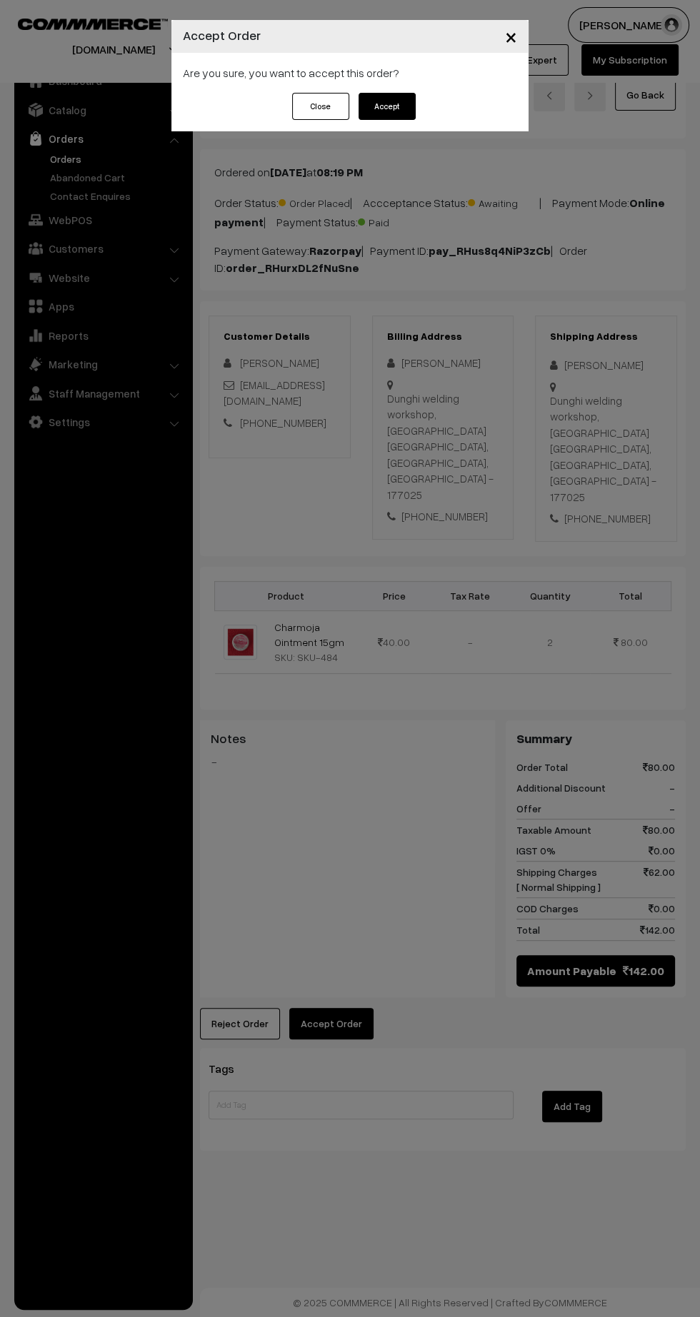
click at [403, 112] on button "Accept" at bounding box center [386, 106] width 57 height 27
click at [390, 116] on button "Confirm" at bounding box center [386, 106] width 57 height 27
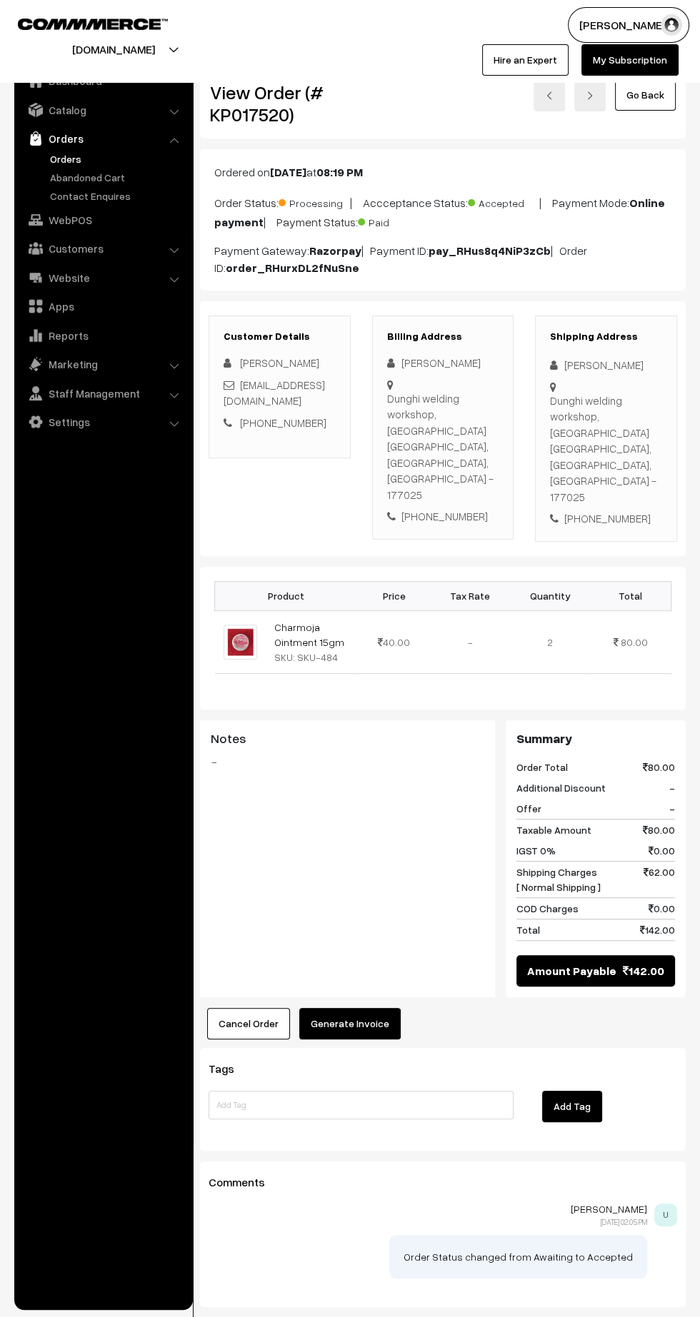
click at [366, 1008] on button "Generate Invoice" at bounding box center [349, 1023] width 101 height 31
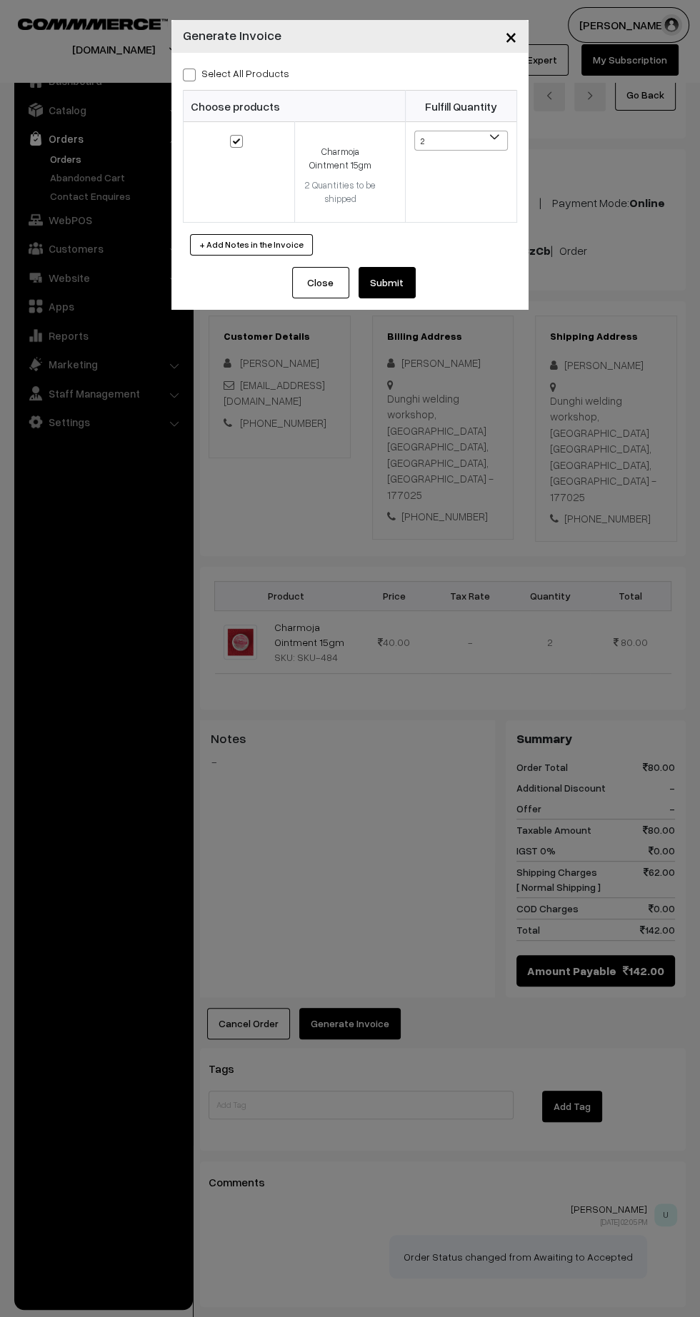
click at [413, 281] on button "Submit" at bounding box center [386, 282] width 57 height 31
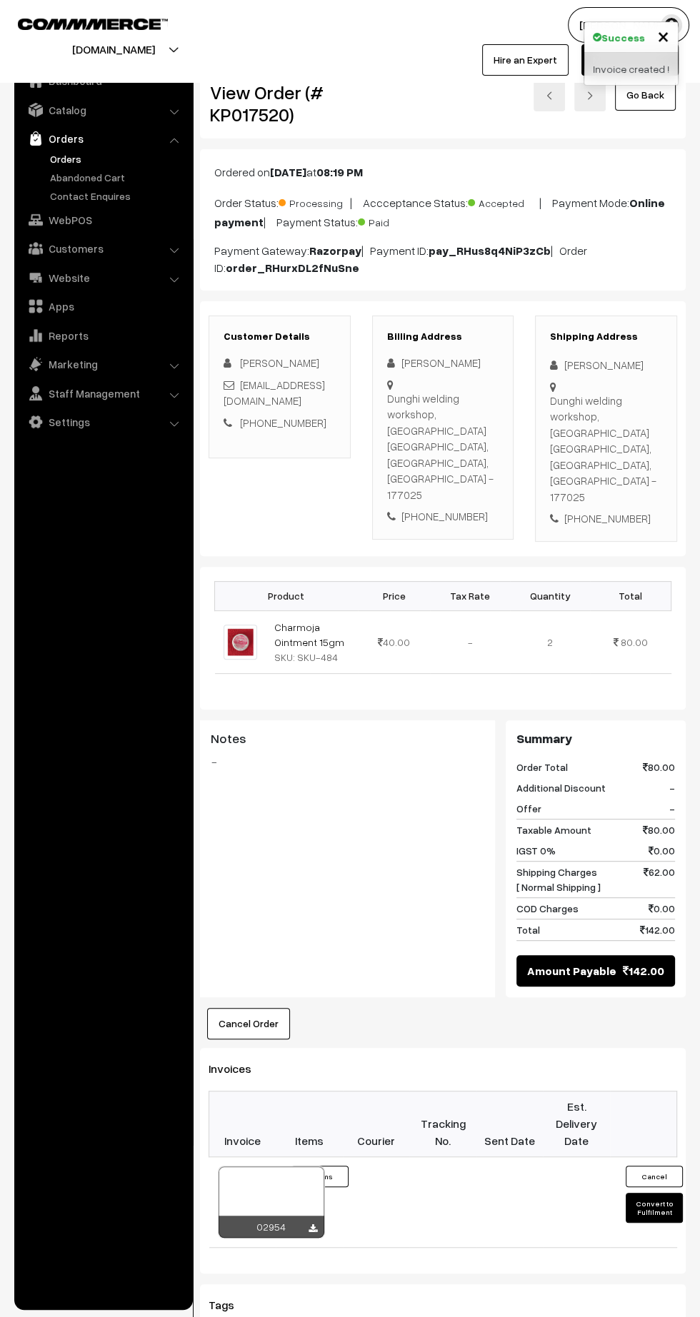
click at [312, 1225] on icon at bounding box center [312, 1229] width 9 height 9
click at [56, 148] on link "Orders" at bounding box center [103, 139] width 170 height 26
click at [51, 149] on link "Orders" at bounding box center [103, 139] width 170 height 26
click at [52, 154] on link "Orders" at bounding box center [116, 158] width 141 height 15
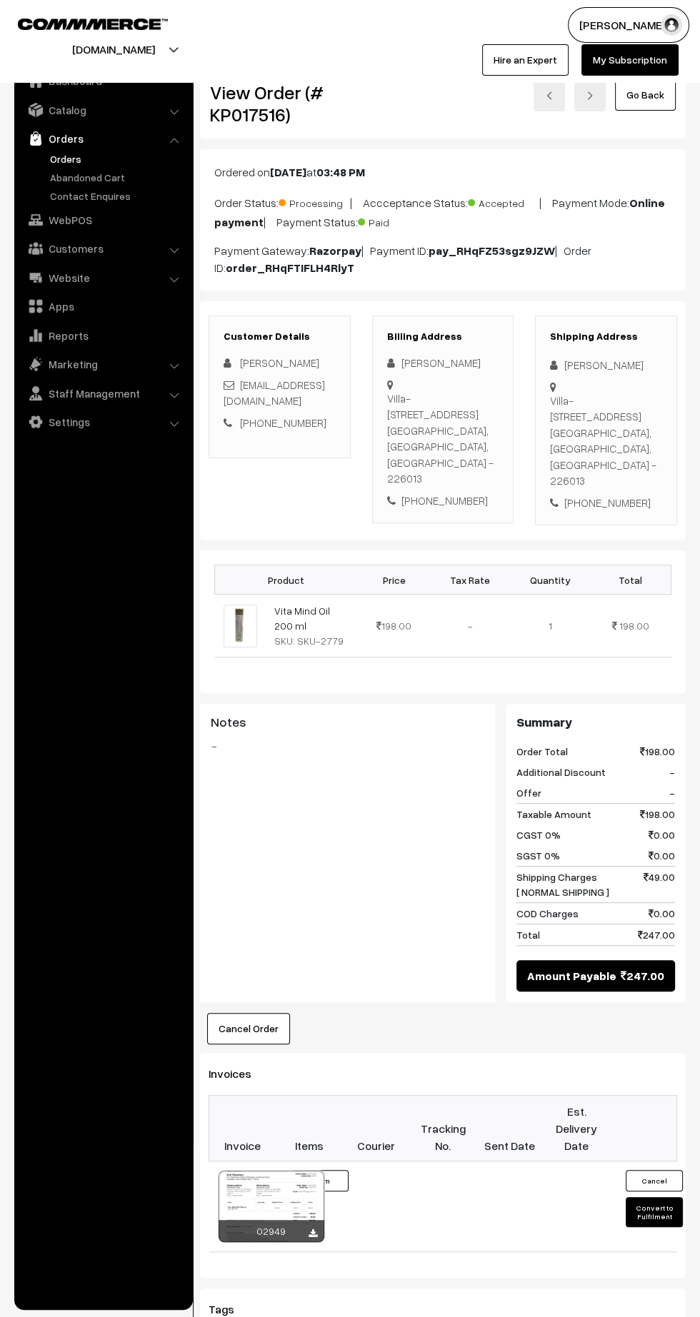
click at [311, 1230] on icon at bounding box center [312, 1234] width 9 height 9
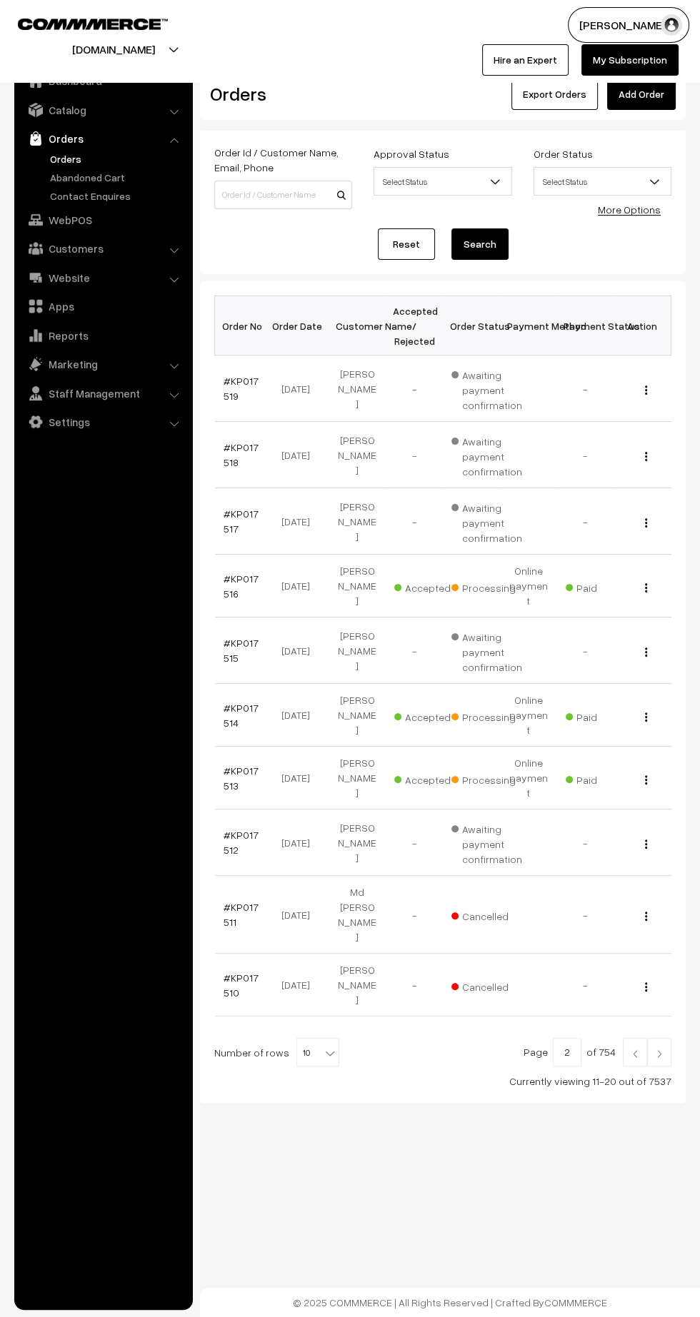
click at [225, 702] on link "#KP017514" at bounding box center [240, 715] width 35 height 27
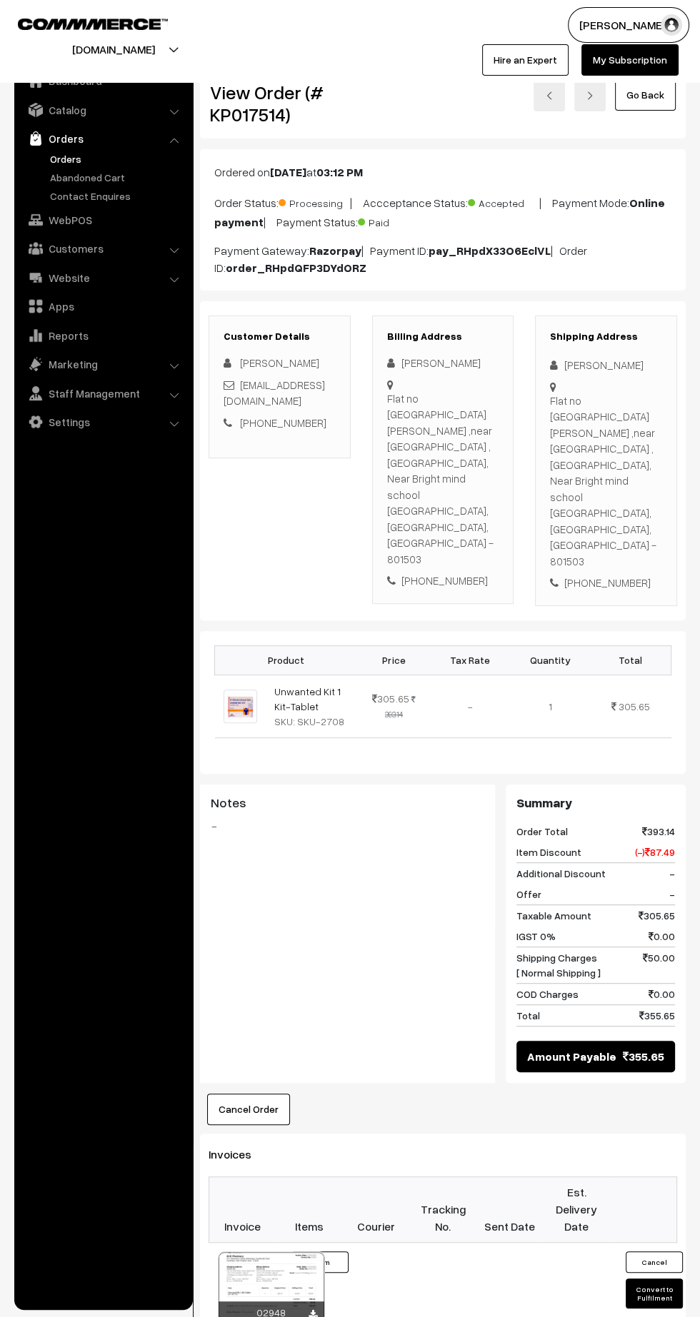
click at [310, 1310] on icon at bounding box center [312, 1314] width 9 height 9
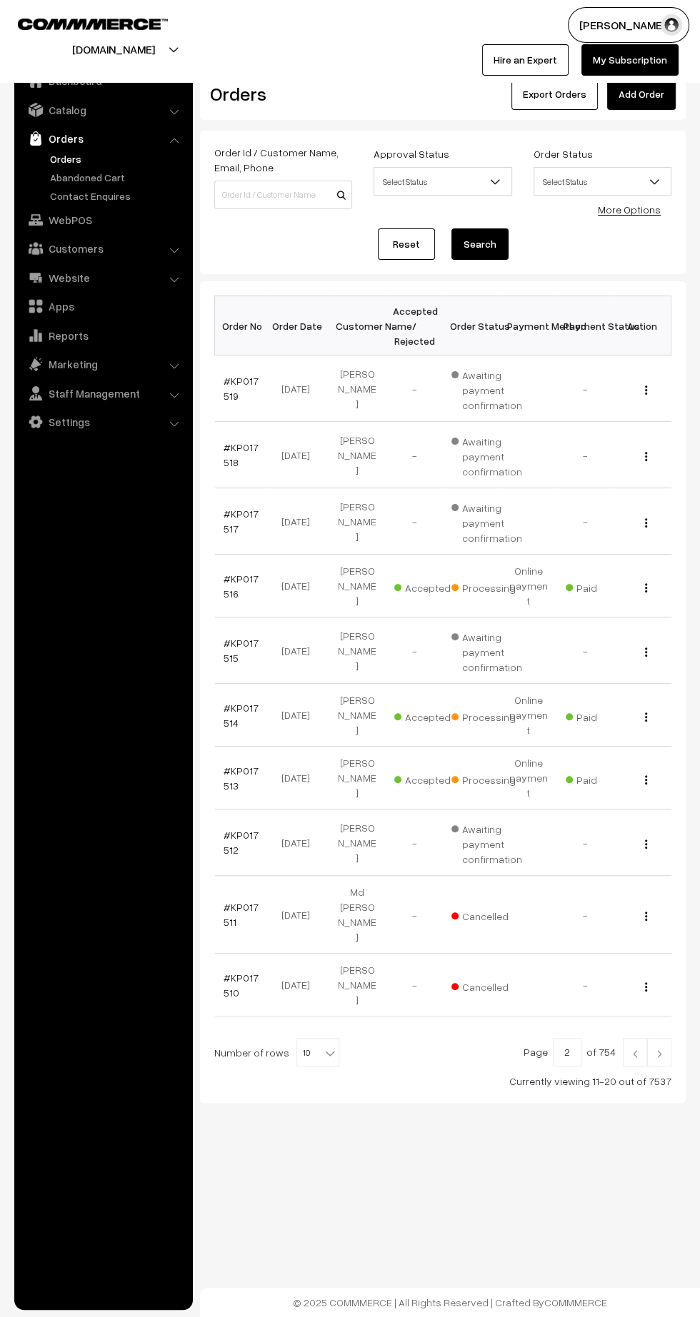
click at [225, 765] on link "#KP017513" at bounding box center [240, 778] width 35 height 27
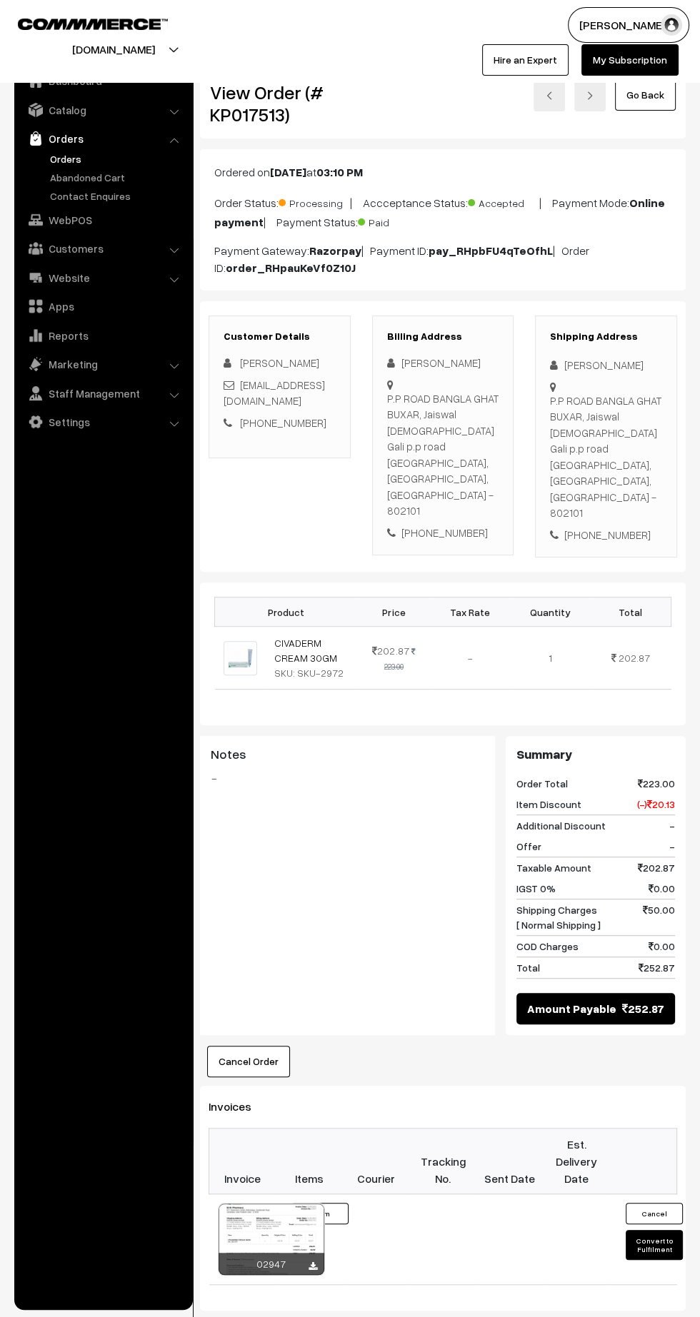
click at [312, 1262] on icon at bounding box center [312, 1266] width 9 height 9
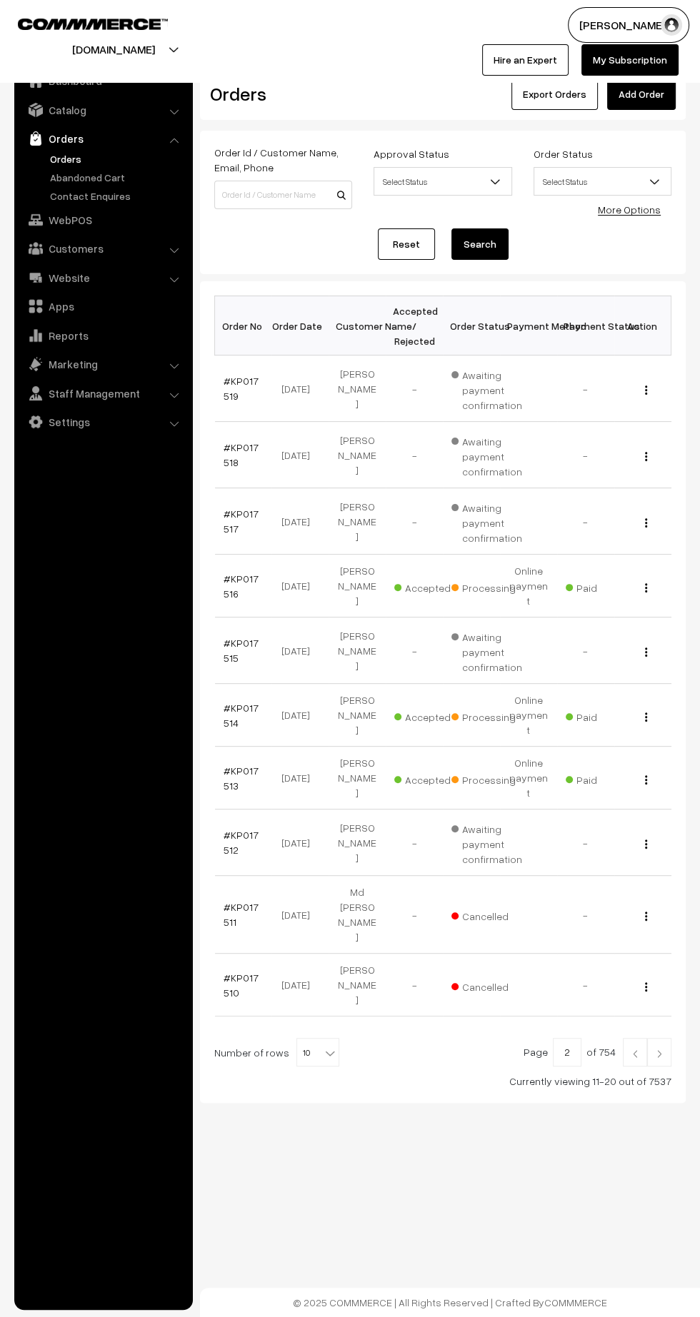
click at [661, 1050] on img at bounding box center [659, 1054] width 13 height 9
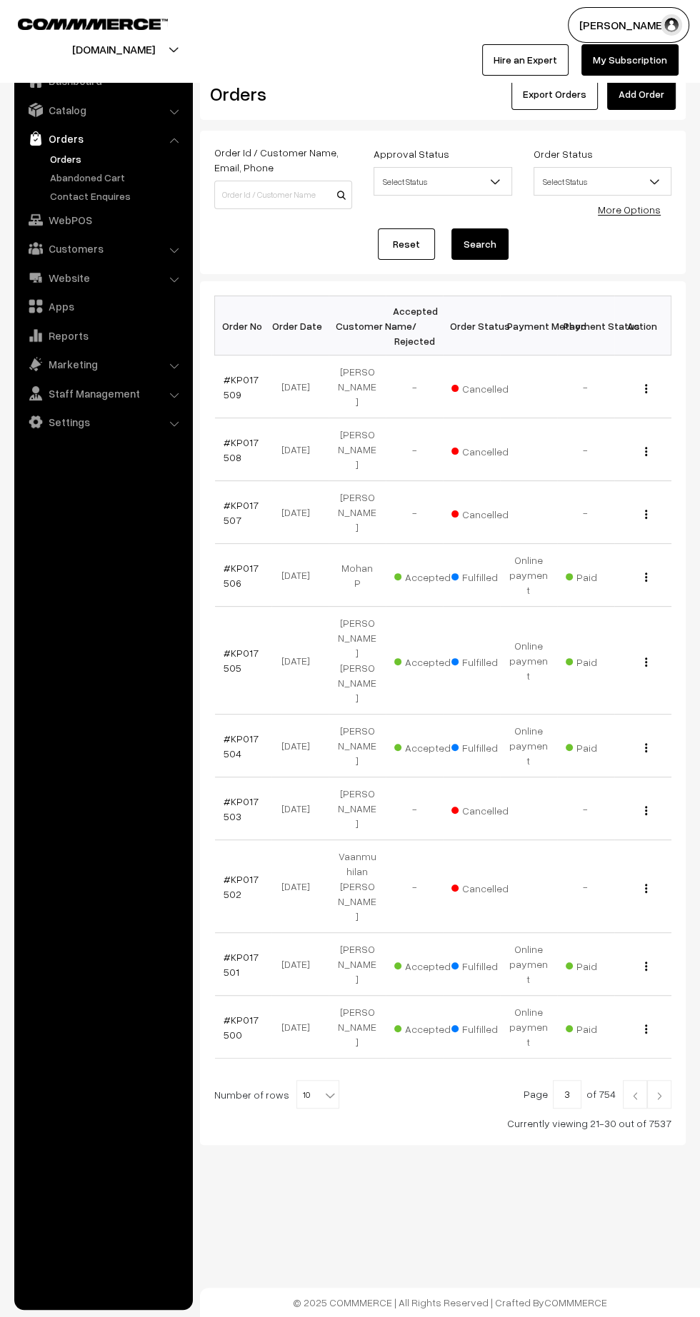
click at [630, 1092] on img at bounding box center [634, 1096] width 13 height 9
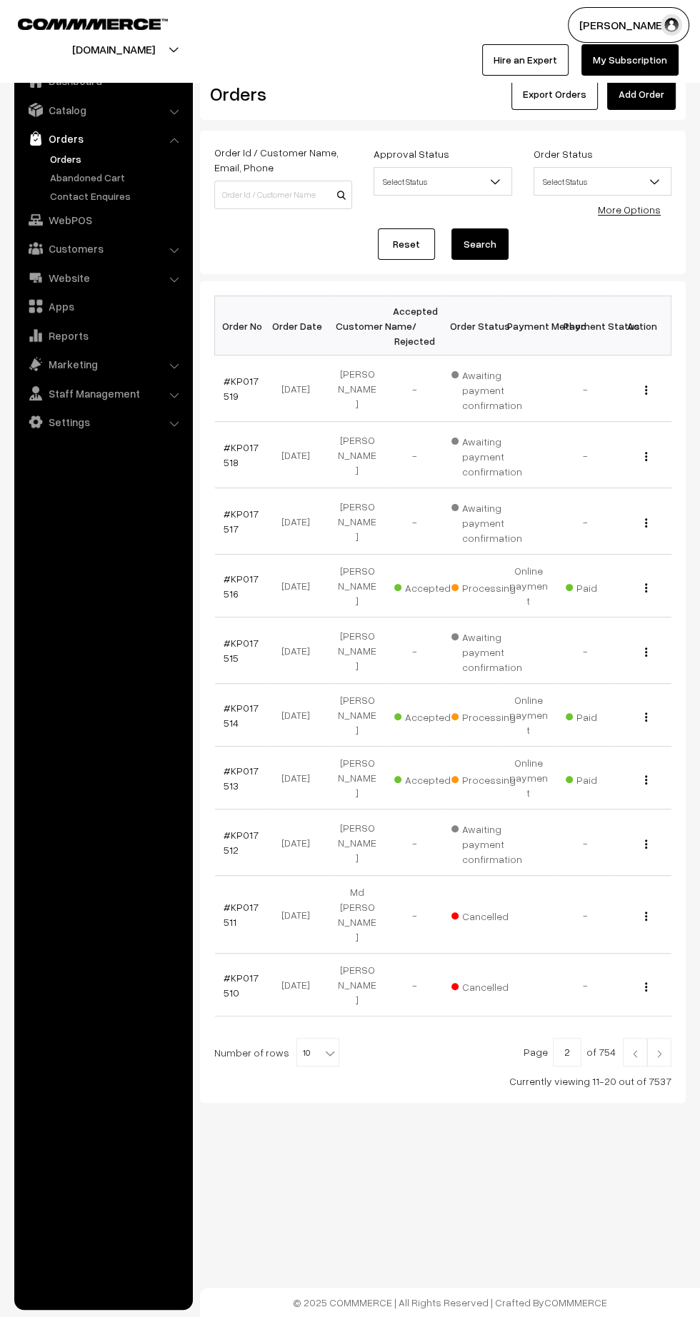
click at [242, 765] on link "#KP017513" at bounding box center [240, 778] width 35 height 27
